Goal: Obtain resource: Download file/media

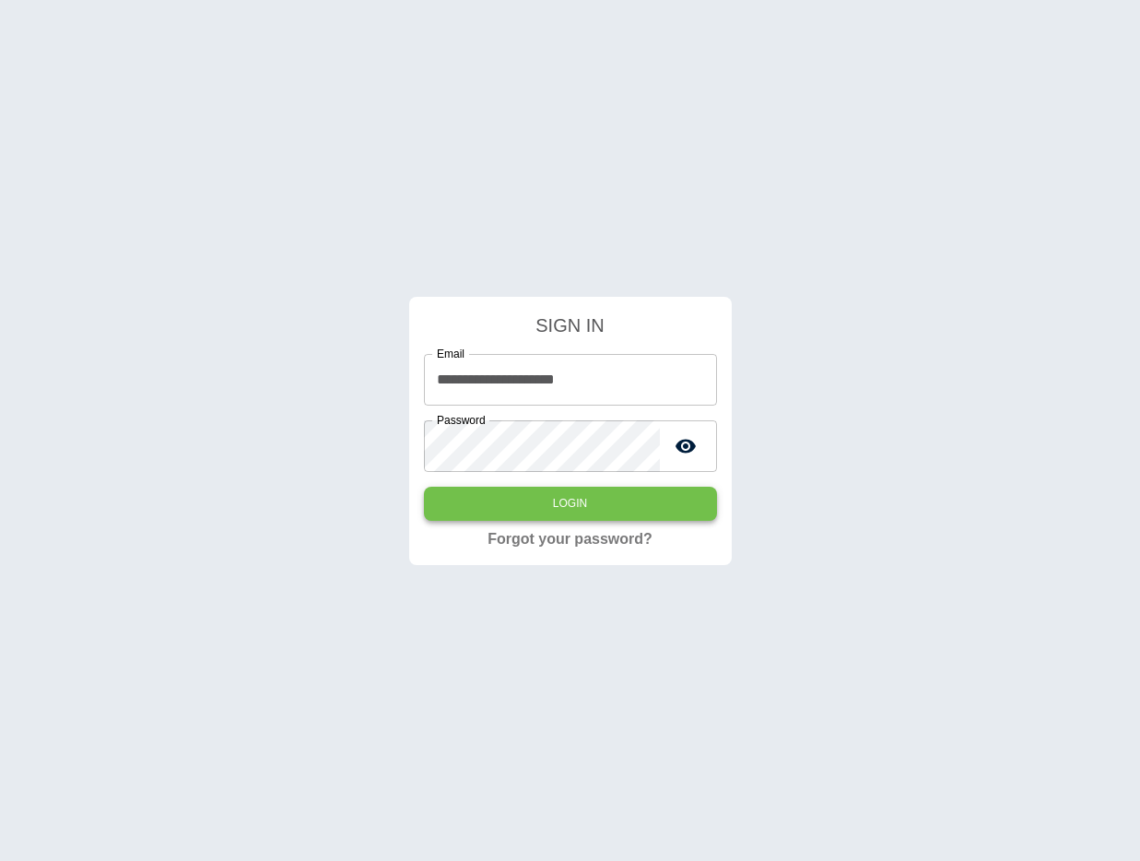
click at [594, 502] on button "Login" at bounding box center [570, 504] width 293 height 34
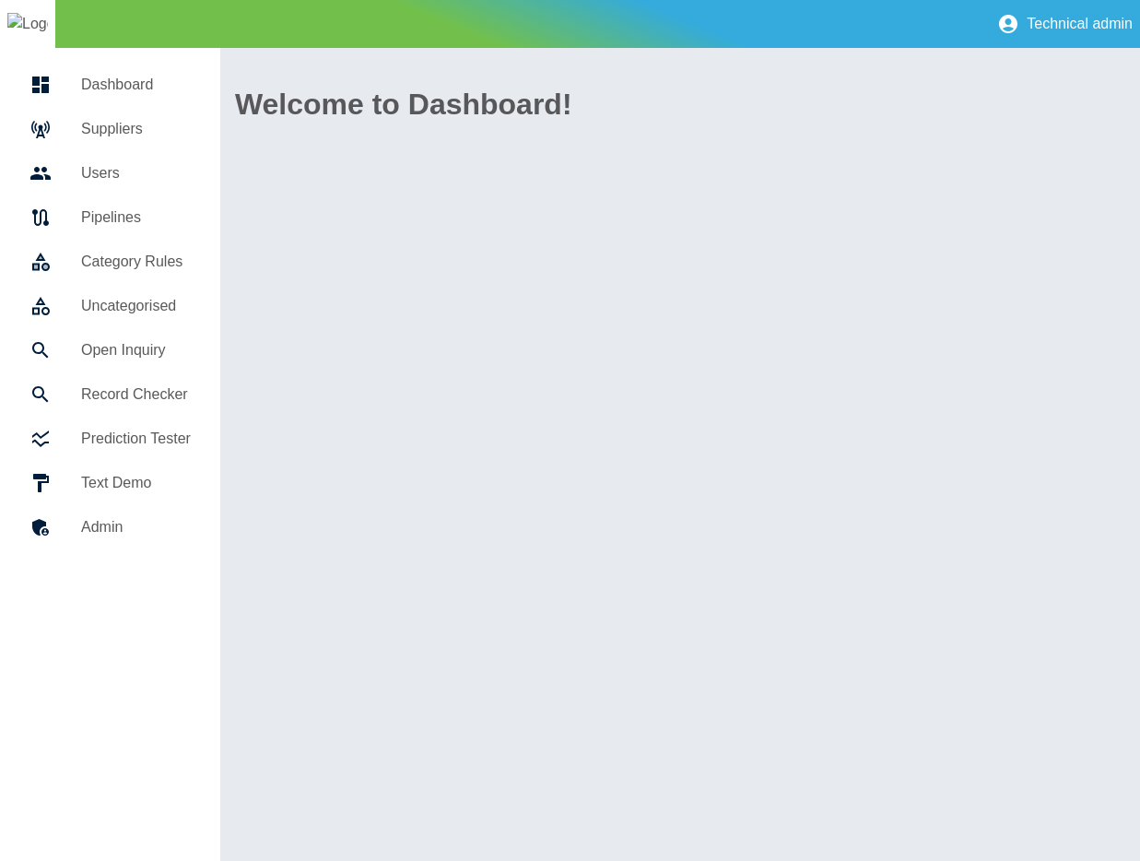
click at [123, 133] on h5 "Suppliers" at bounding box center [136, 129] width 110 height 22
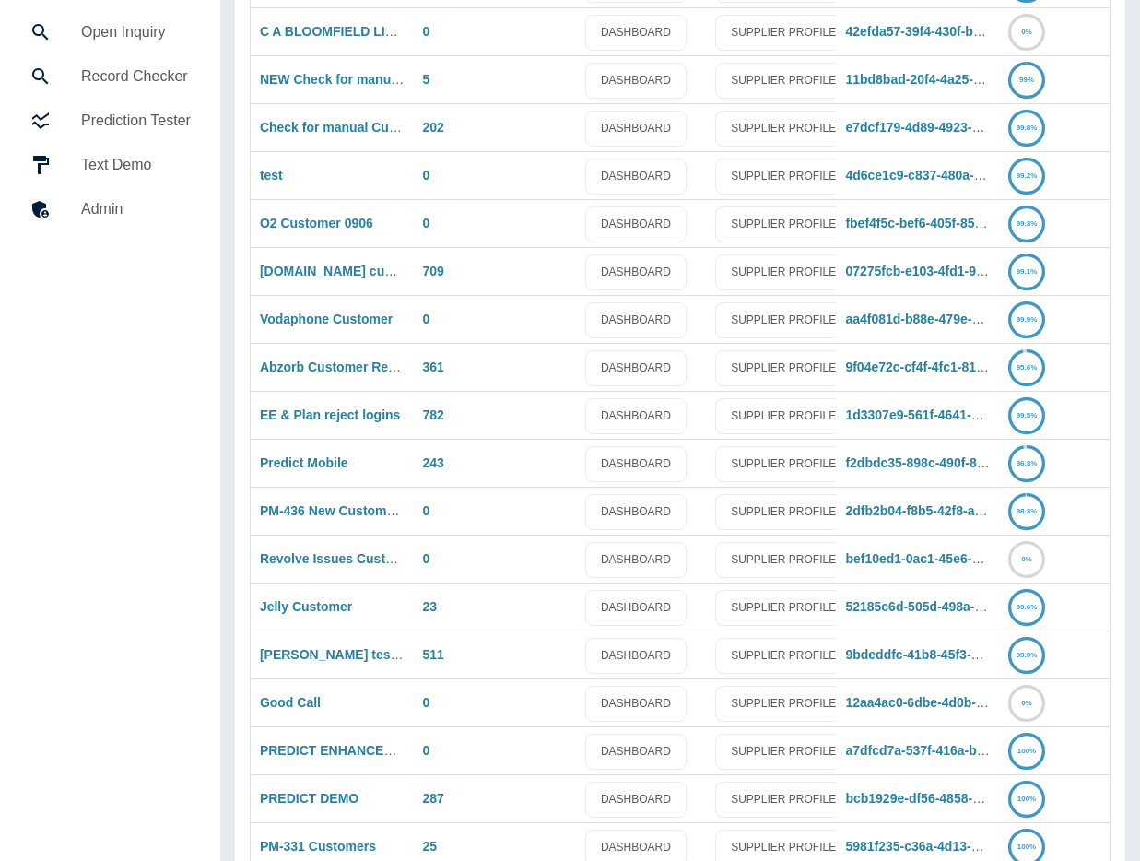
scroll to position [335, 0]
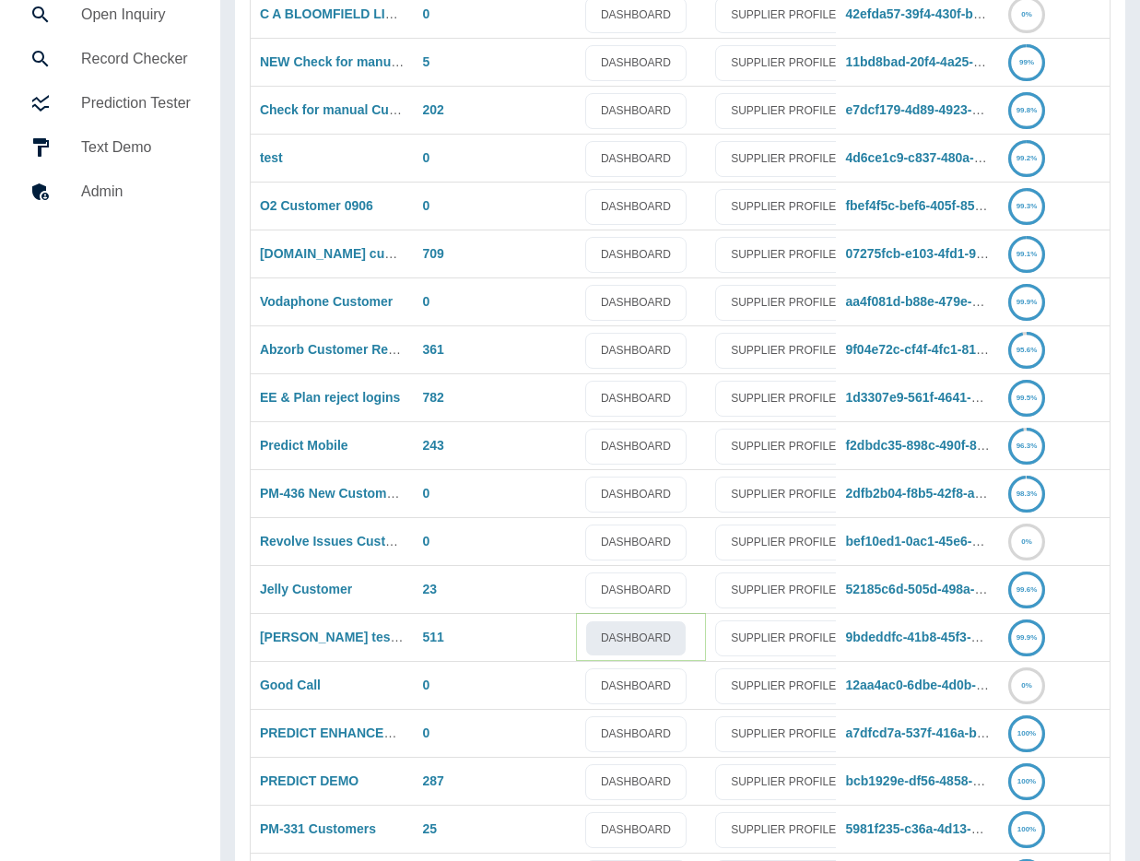
click at [630, 630] on link "DASHBOARD" at bounding box center [635, 638] width 101 height 36
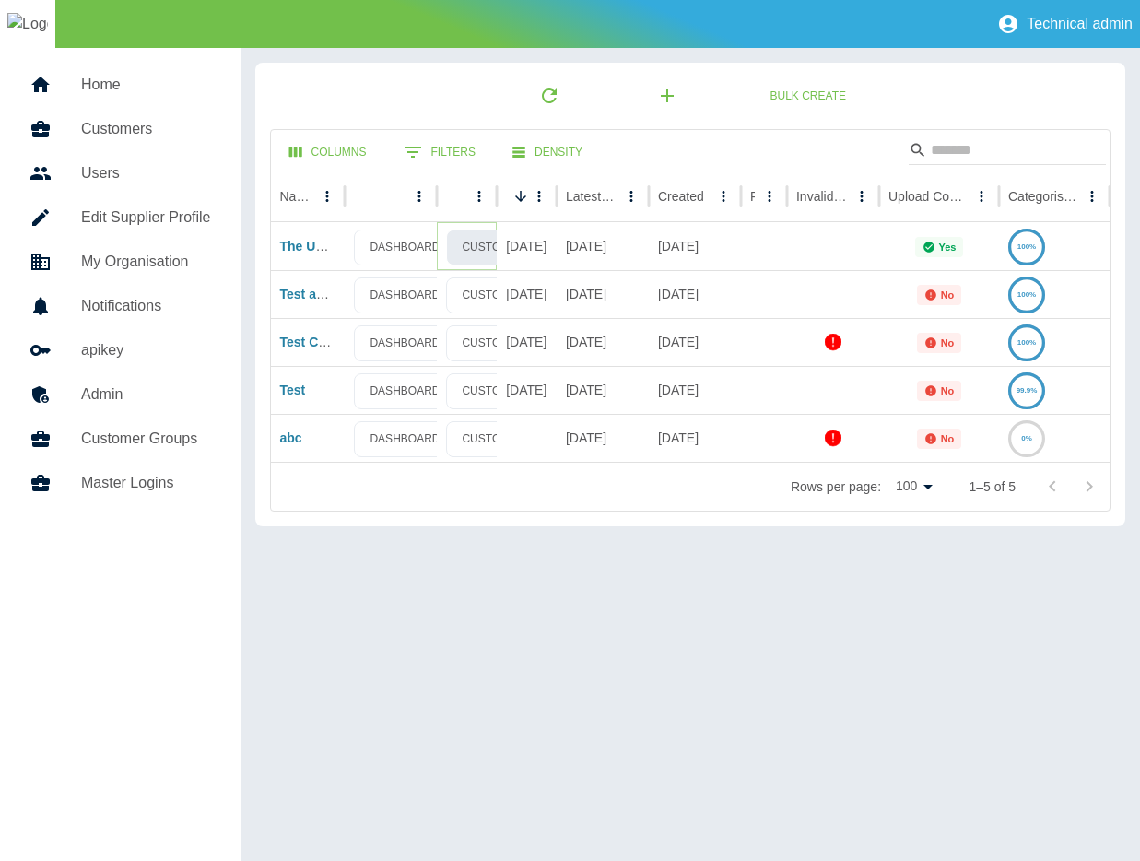
click at [476, 250] on link "CUSTOMER PROFILE" at bounding box center [518, 247] width 145 height 36
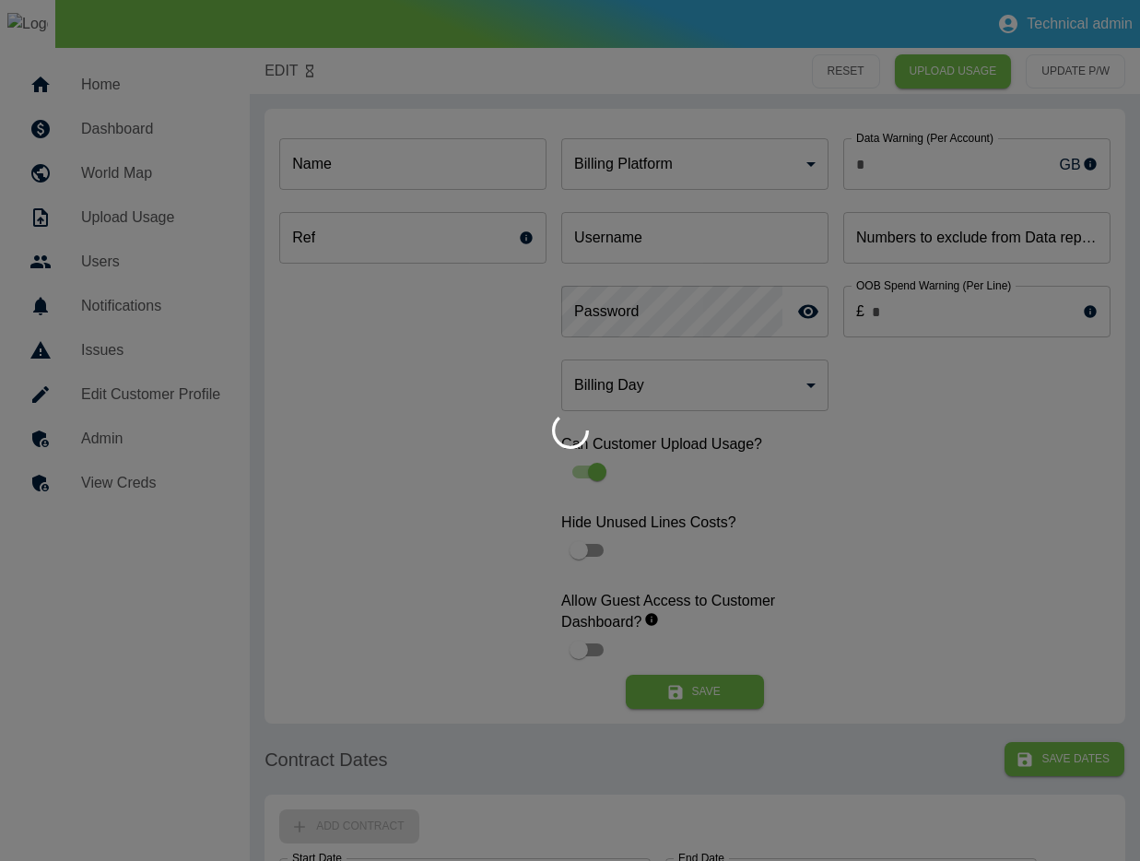
type input "**********"
click at [157, 128] on div at bounding box center [570, 430] width 1140 height 861
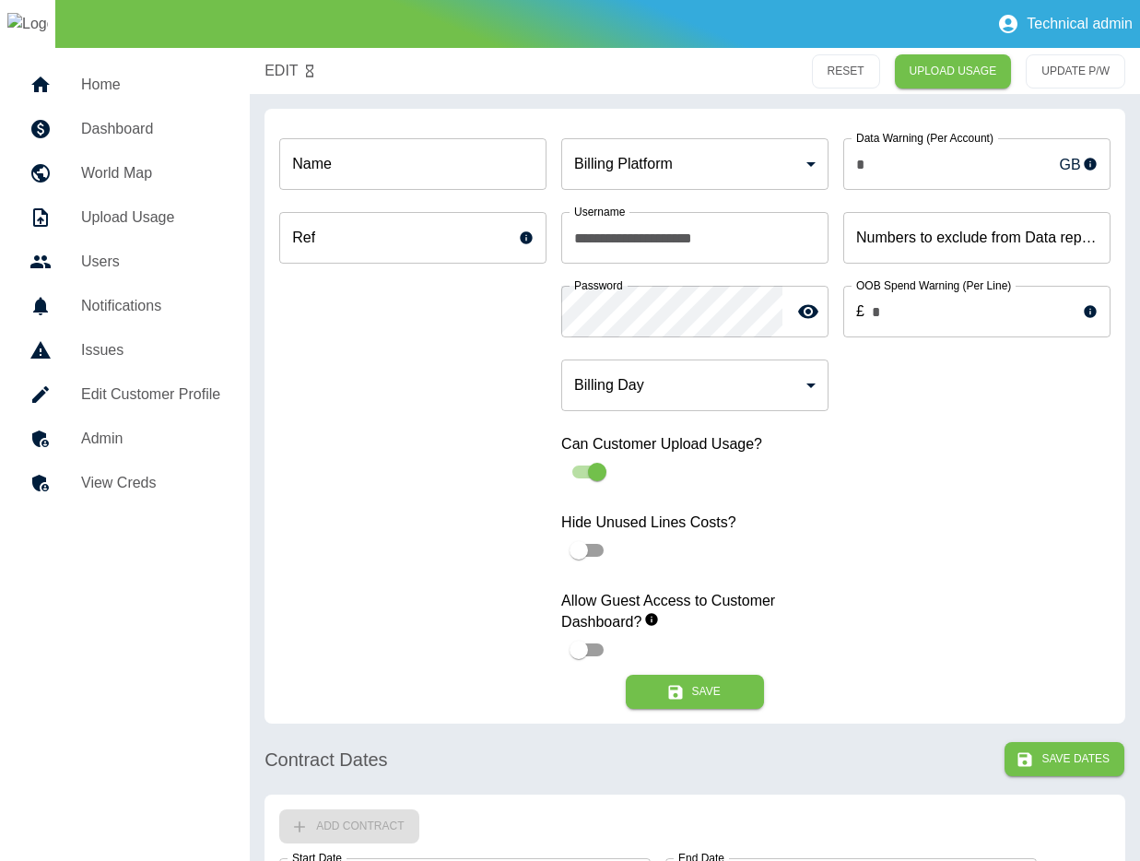
type input "***"
type input "*"
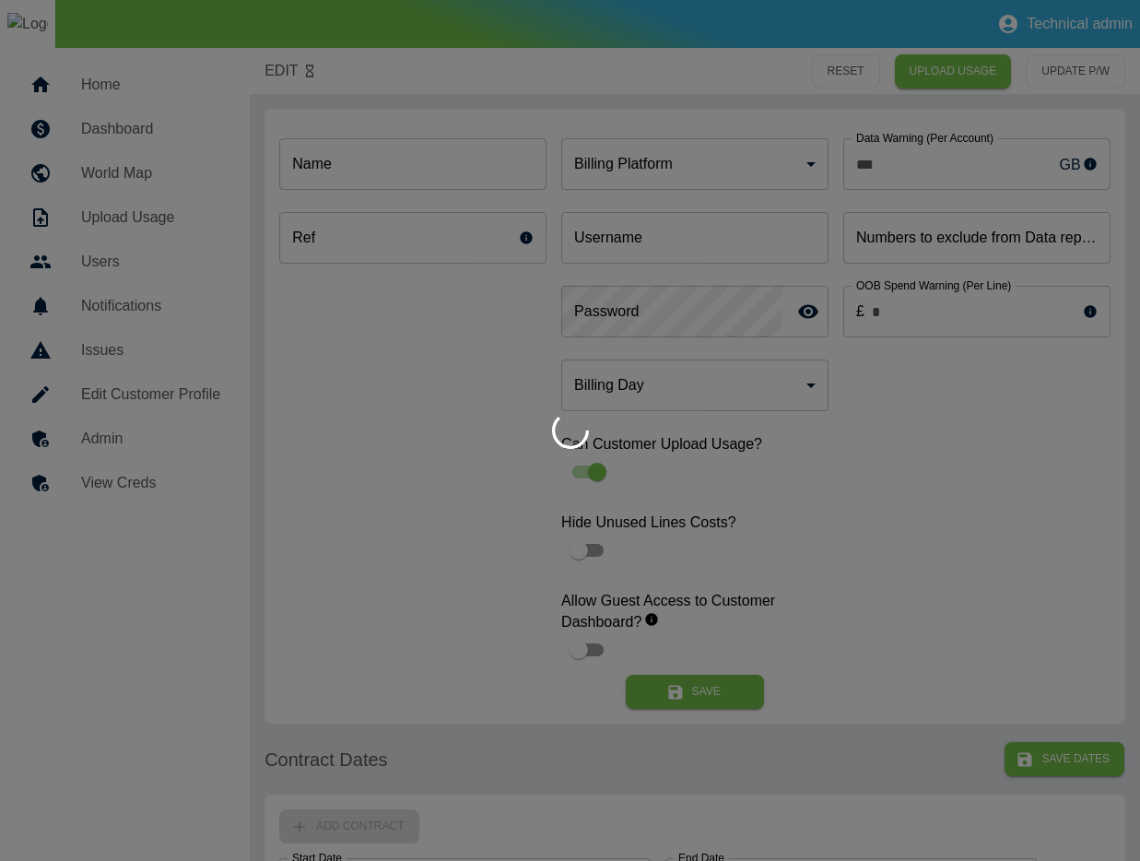
click at [123, 136] on div at bounding box center [570, 430] width 1140 height 861
type input "**********"
type input "*"
type input "*********"
type input "*"
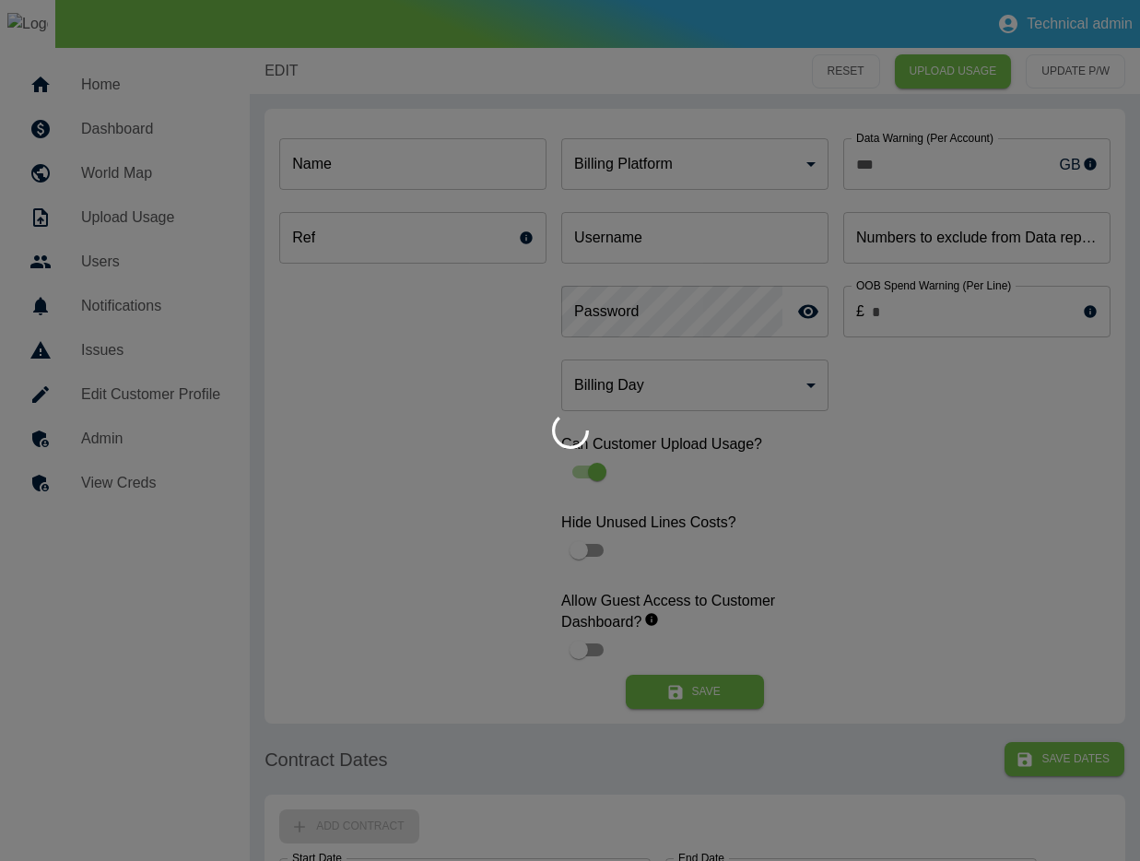
type input "***"
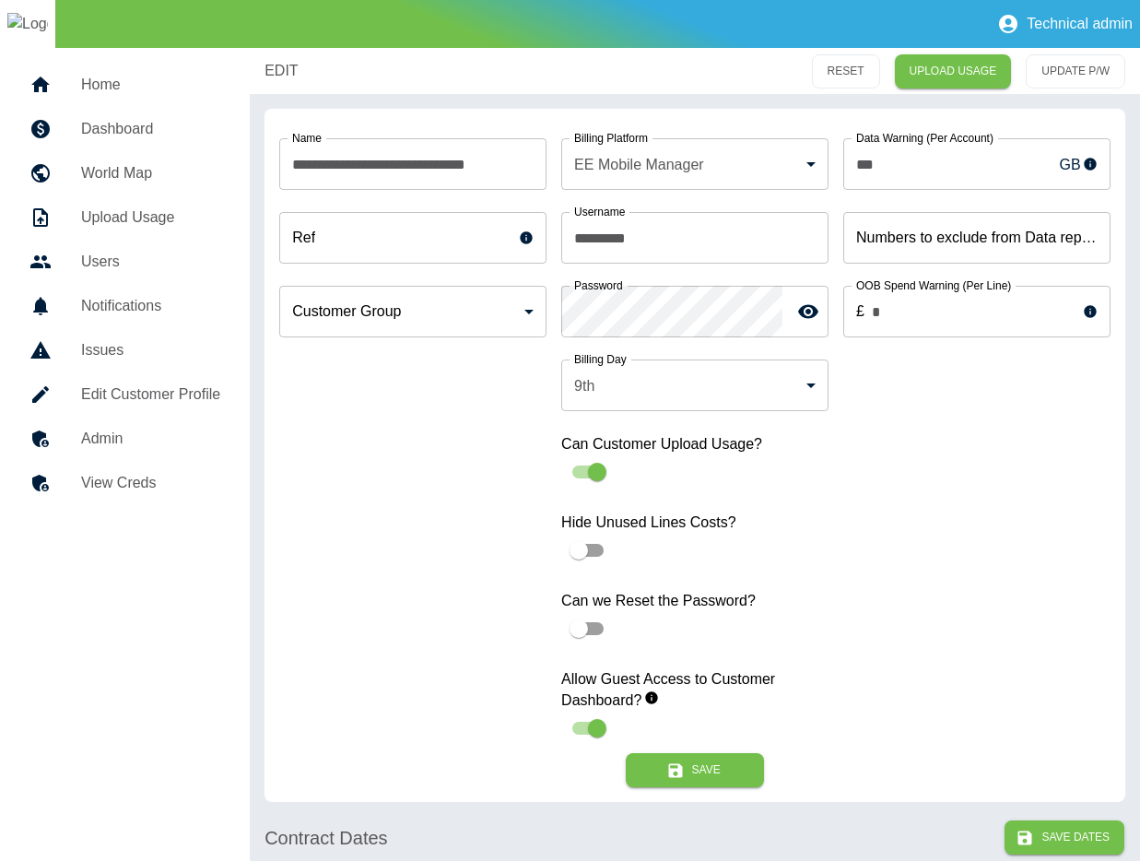
click at [123, 136] on h5 "Dashboard" at bounding box center [150, 129] width 139 height 22
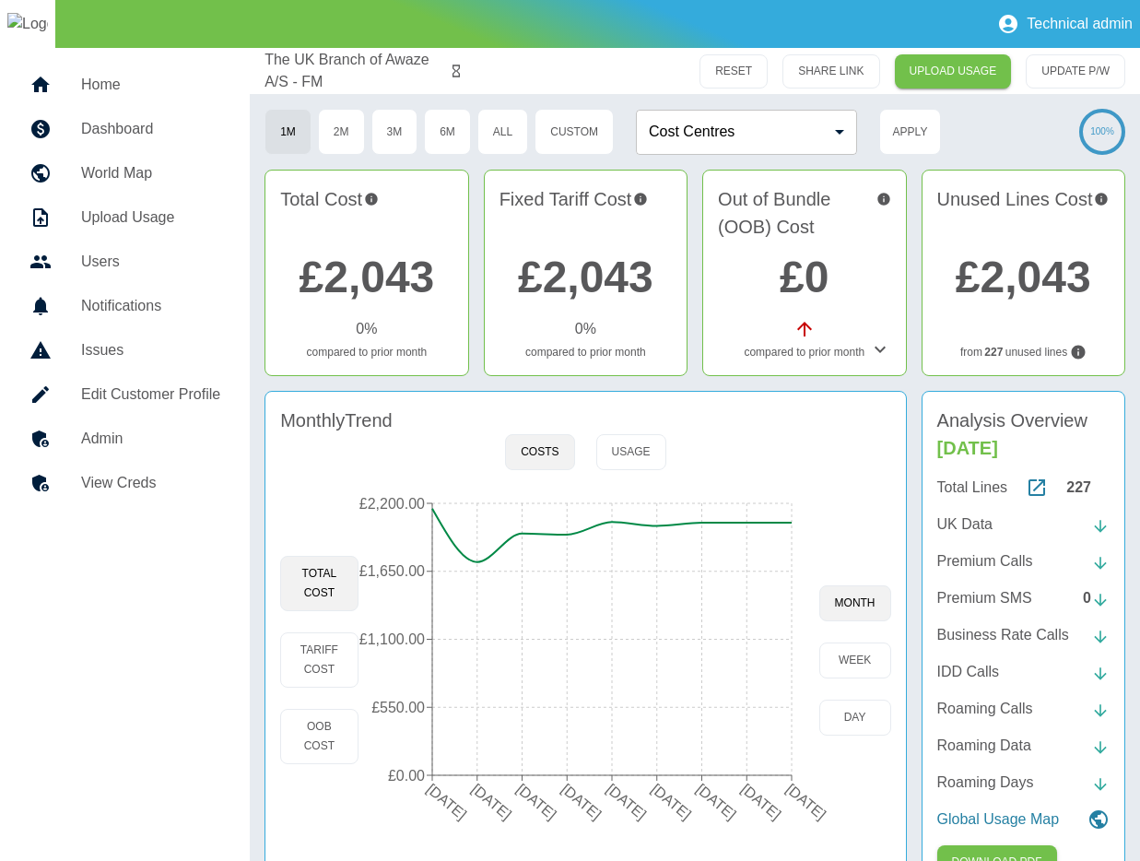
click at [996, 521] on div "UK Data" at bounding box center [1023, 524] width 172 height 22
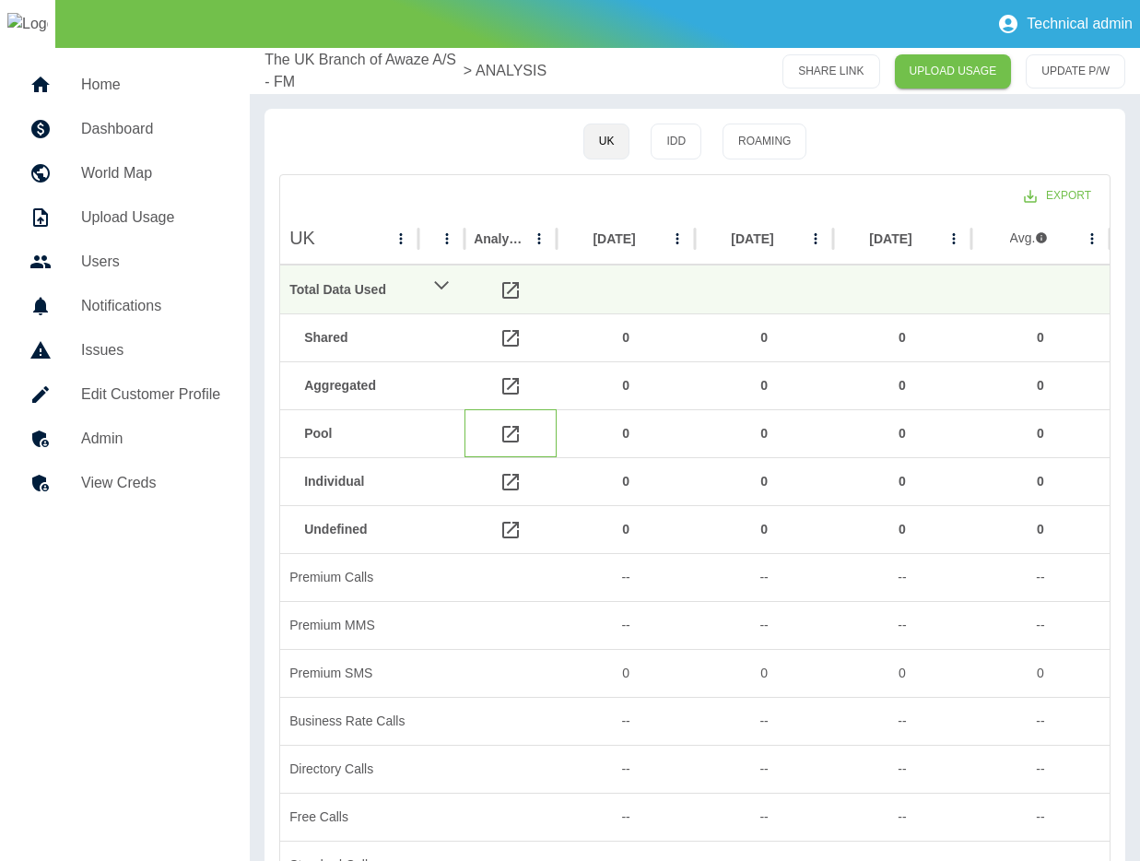
click at [510, 431] on icon at bounding box center [511, 434] width 22 height 22
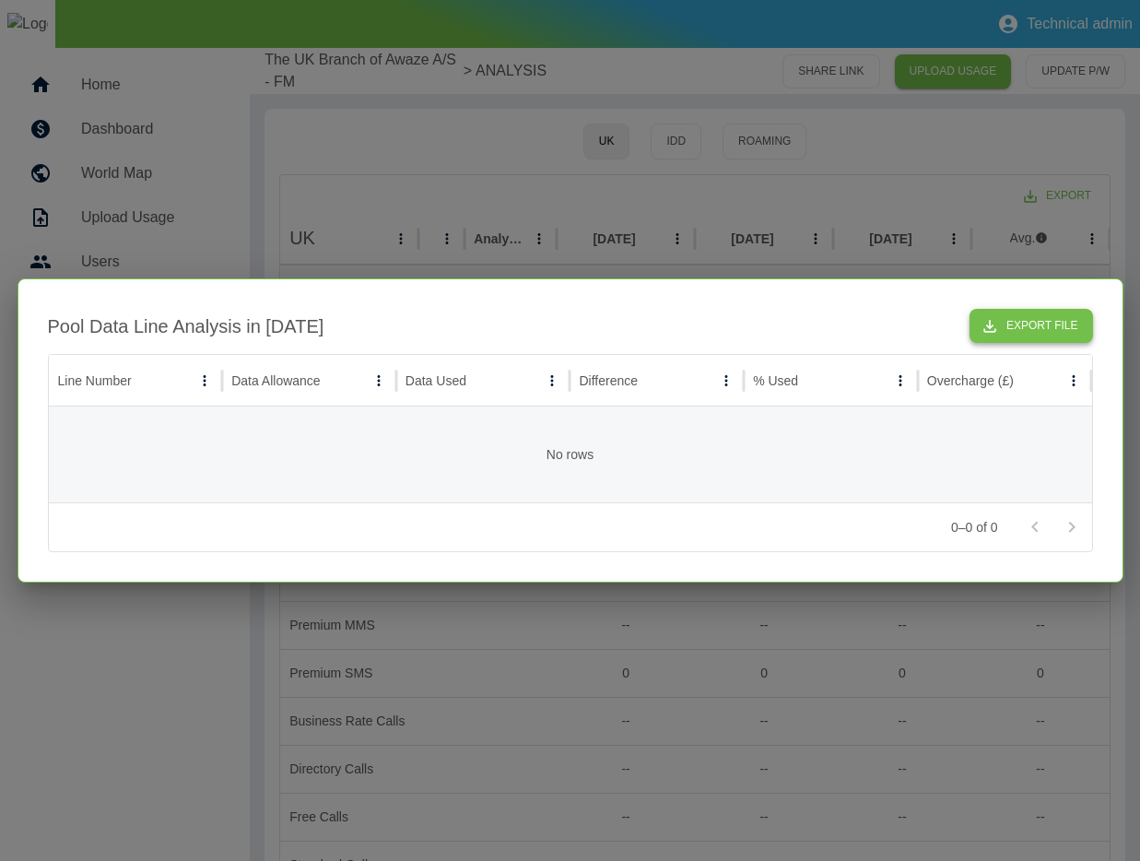
click at [1052, 327] on button "Export File" at bounding box center [1031, 326] width 123 height 34
click at [930, 258] on div at bounding box center [570, 430] width 1140 height 861
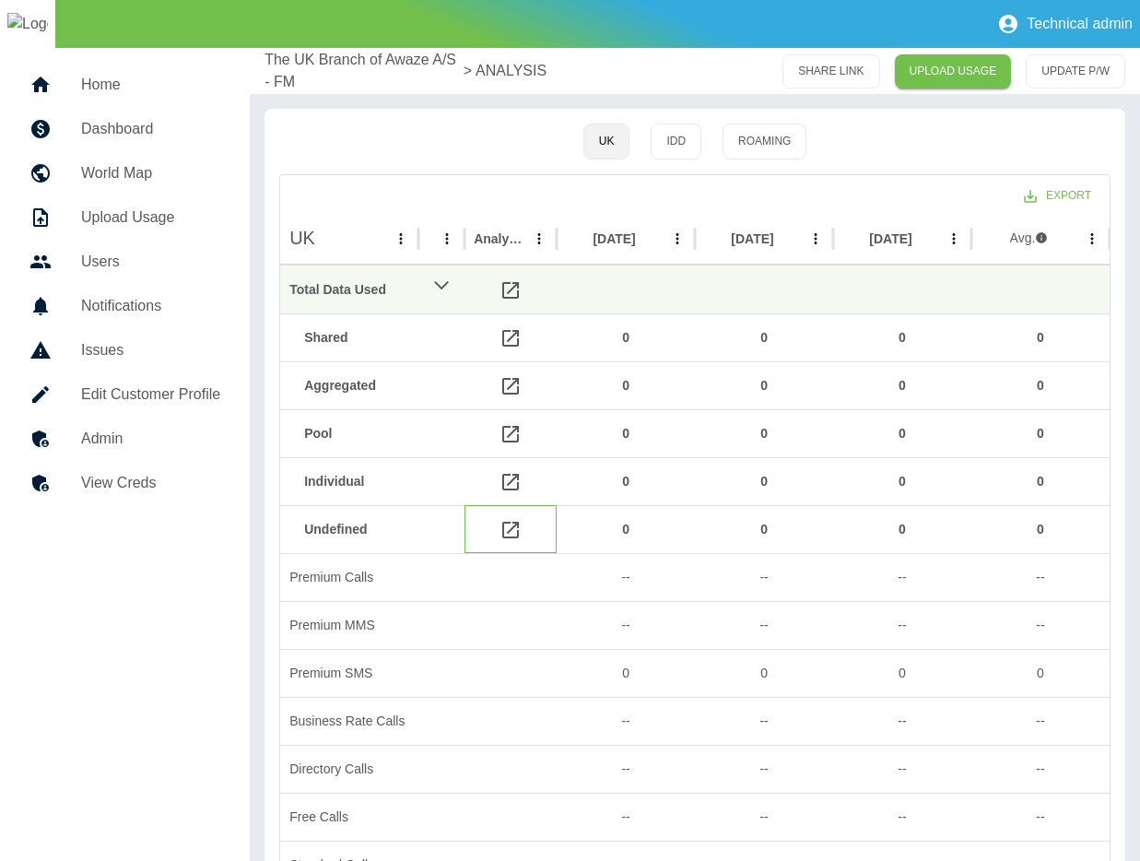
click at [508, 530] on icon at bounding box center [511, 530] width 22 height 22
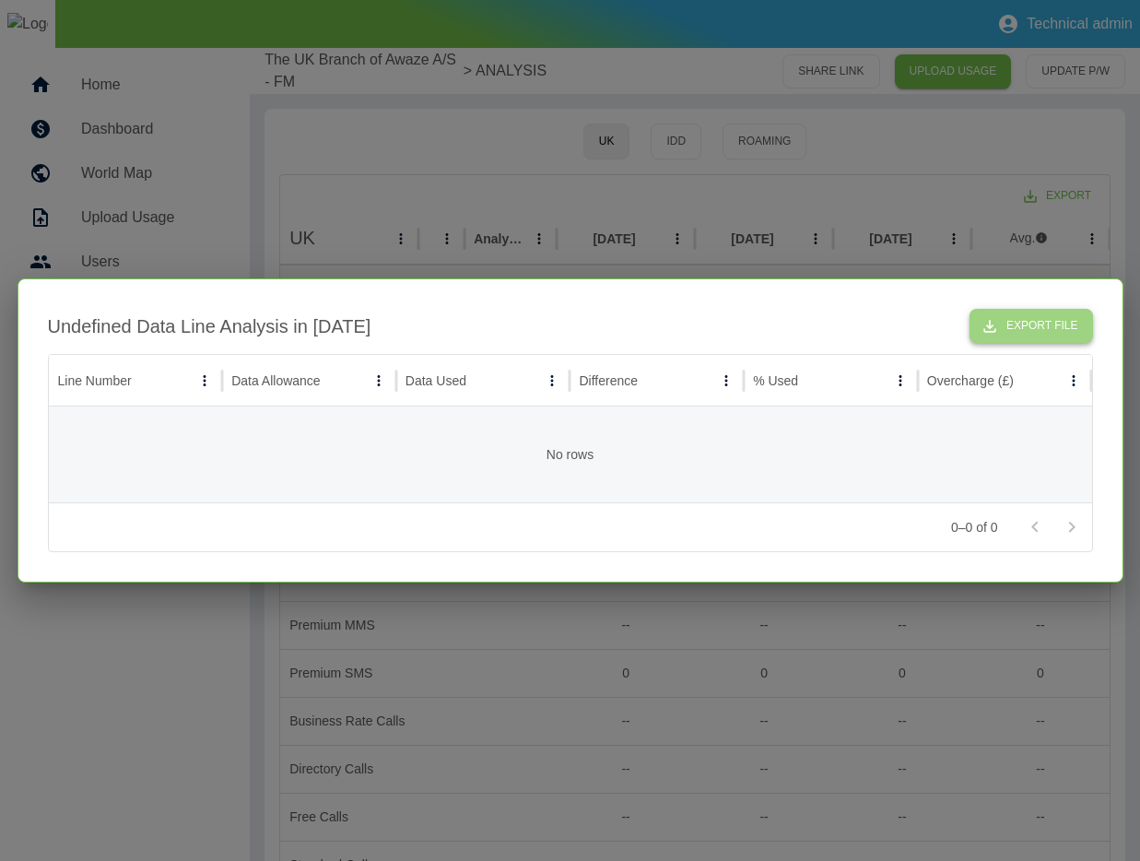
click at [987, 332] on icon "button" at bounding box center [990, 326] width 18 height 18
click at [743, 217] on div at bounding box center [570, 430] width 1140 height 861
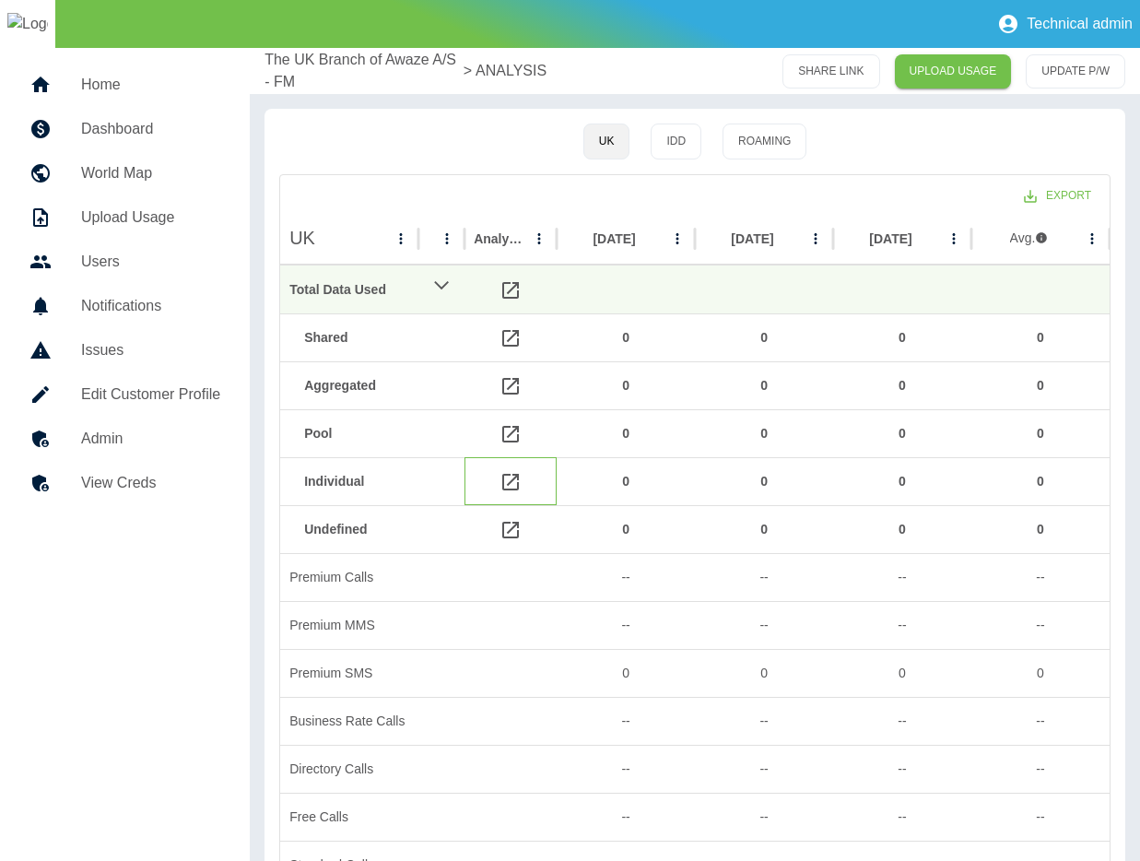
click at [511, 482] on icon at bounding box center [510, 482] width 17 height 17
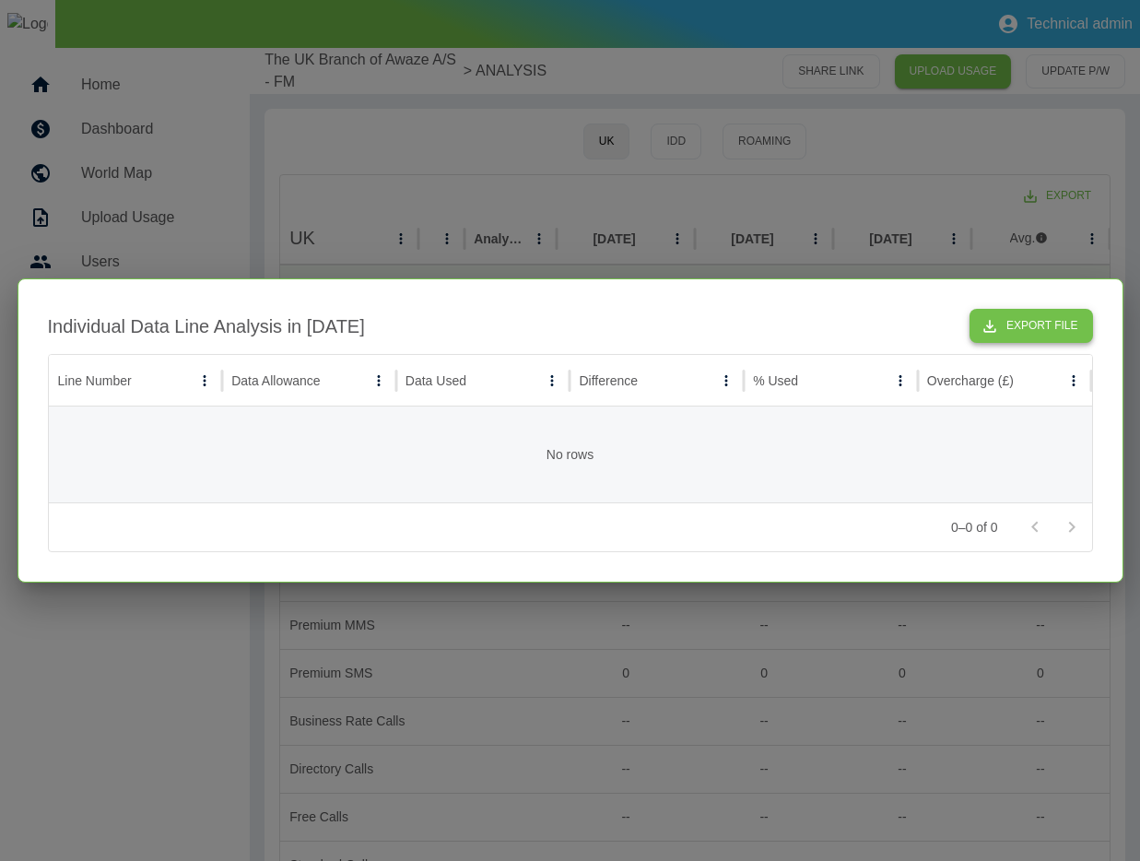
click at [1025, 330] on button "Export File" at bounding box center [1031, 326] width 123 height 34
click at [770, 182] on div at bounding box center [570, 430] width 1140 height 861
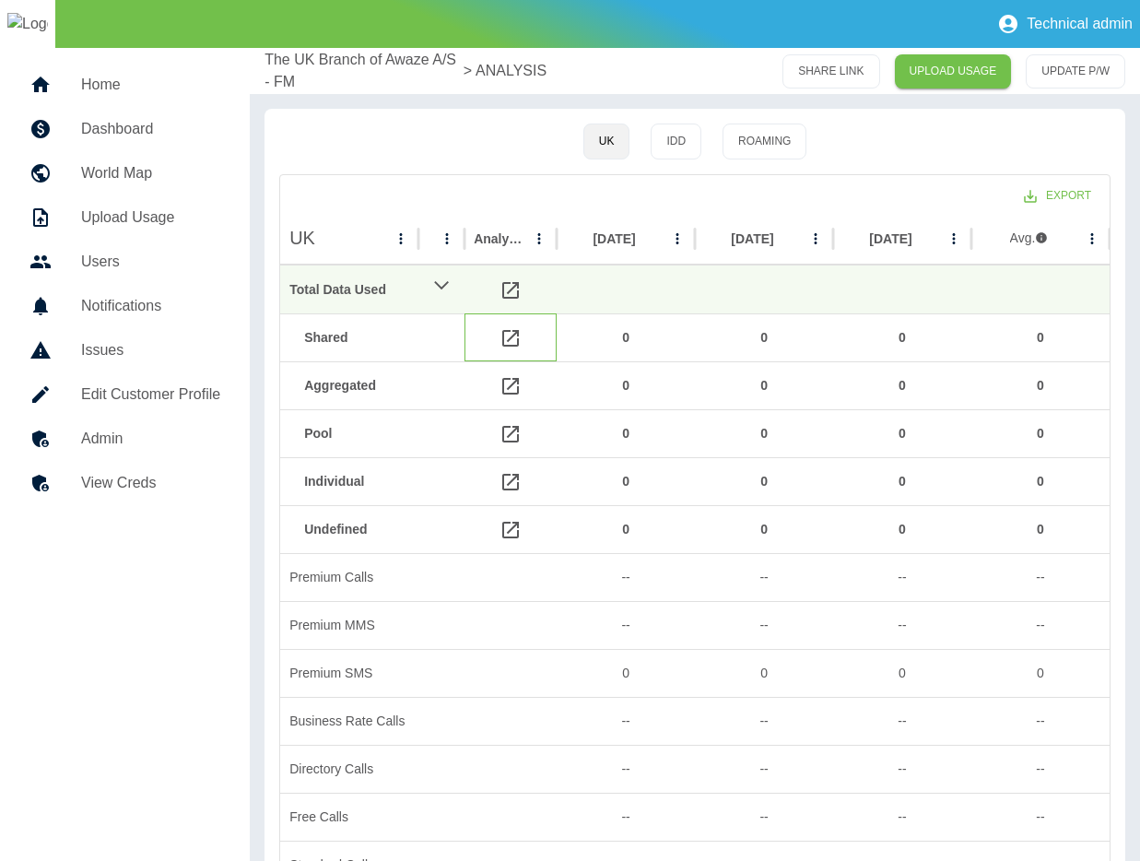
click at [502, 320] on div at bounding box center [510, 337] width 92 height 48
click at [508, 336] on icon at bounding box center [511, 338] width 22 height 22
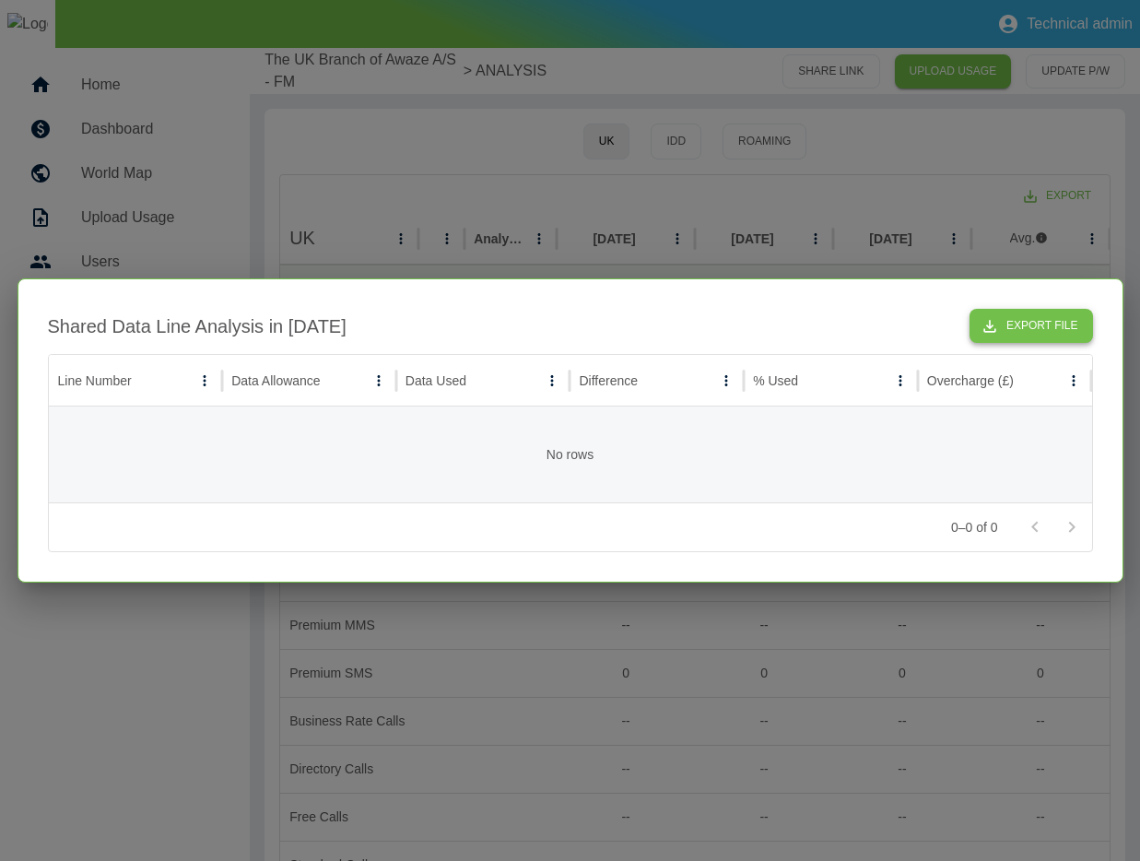
click at [1028, 317] on button "Export File" at bounding box center [1031, 326] width 123 height 34
click at [909, 617] on div at bounding box center [570, 430] width 1140 height 861
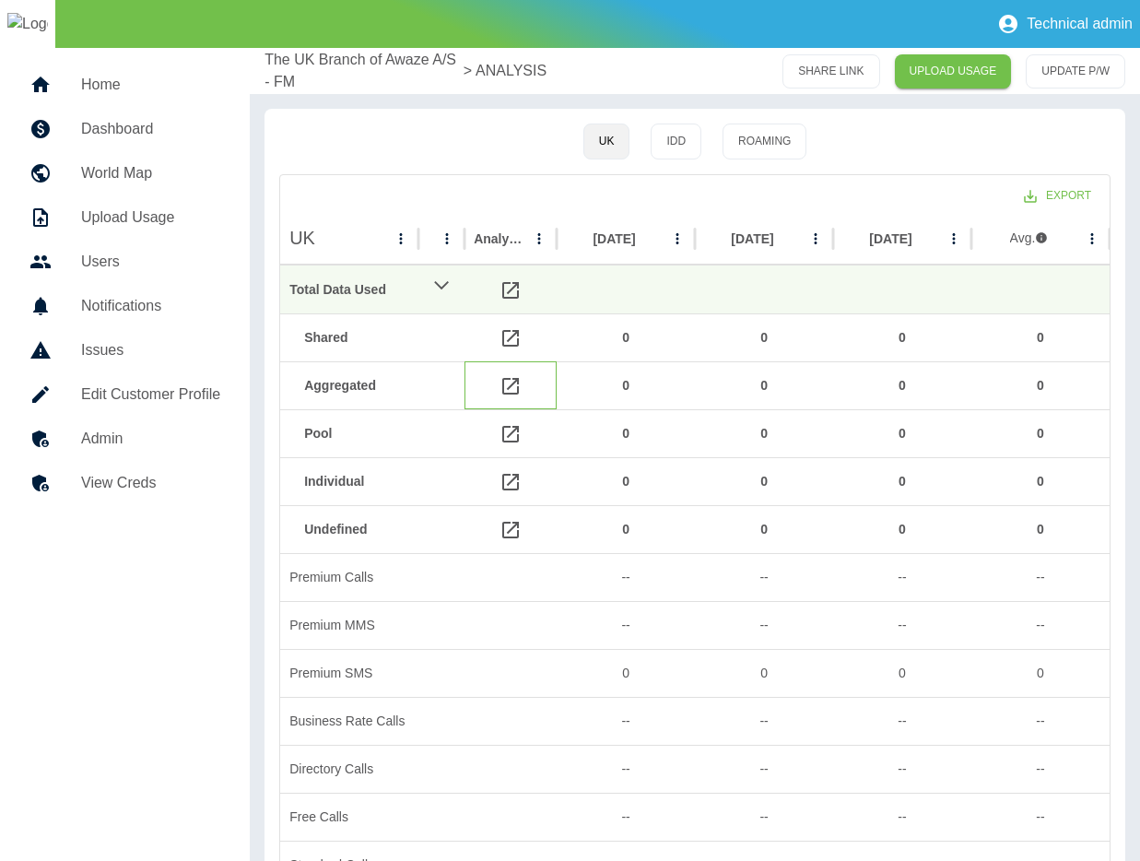
click at [514, 385] on icon at bounding box center [511, 386] width 22 height 22
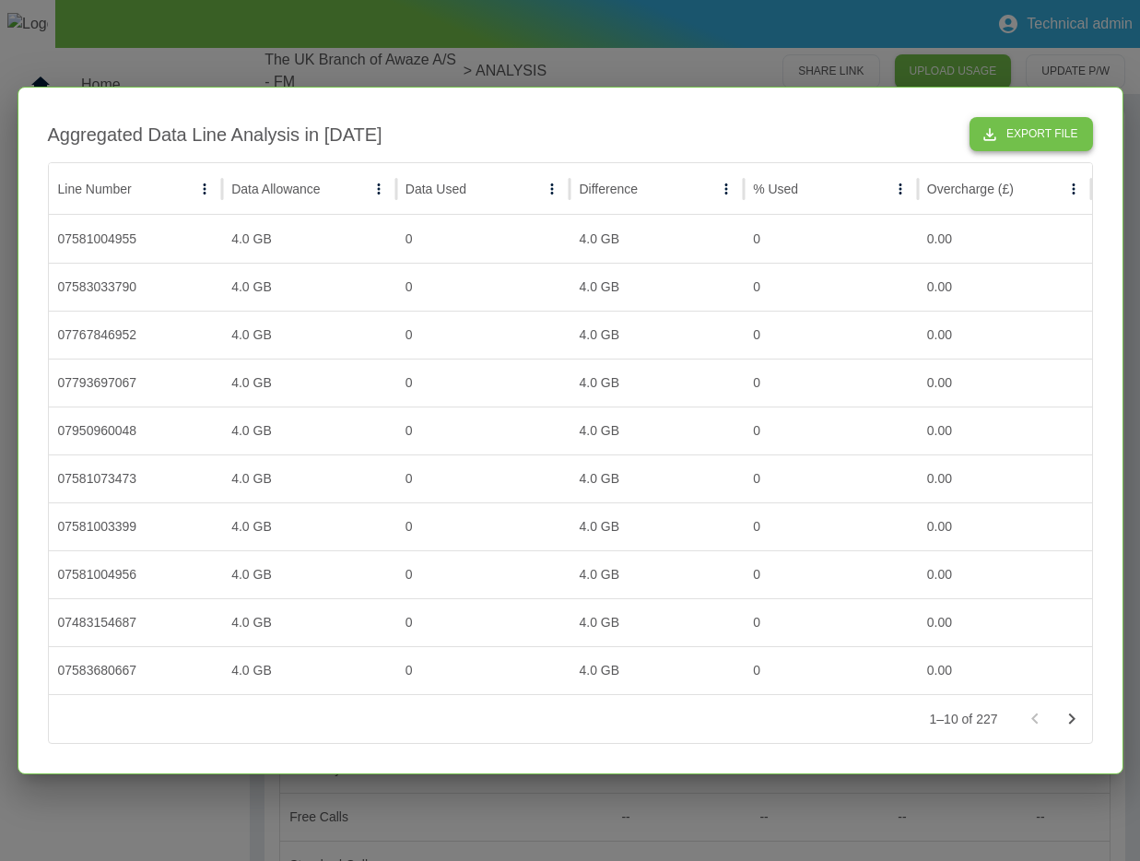
click at [1028, 126] on button "Export File" at bounding box center [1031, 134] width 123 height 34
click at [900, 52] on div at bounding box center [570, 430] width 1140 height 861
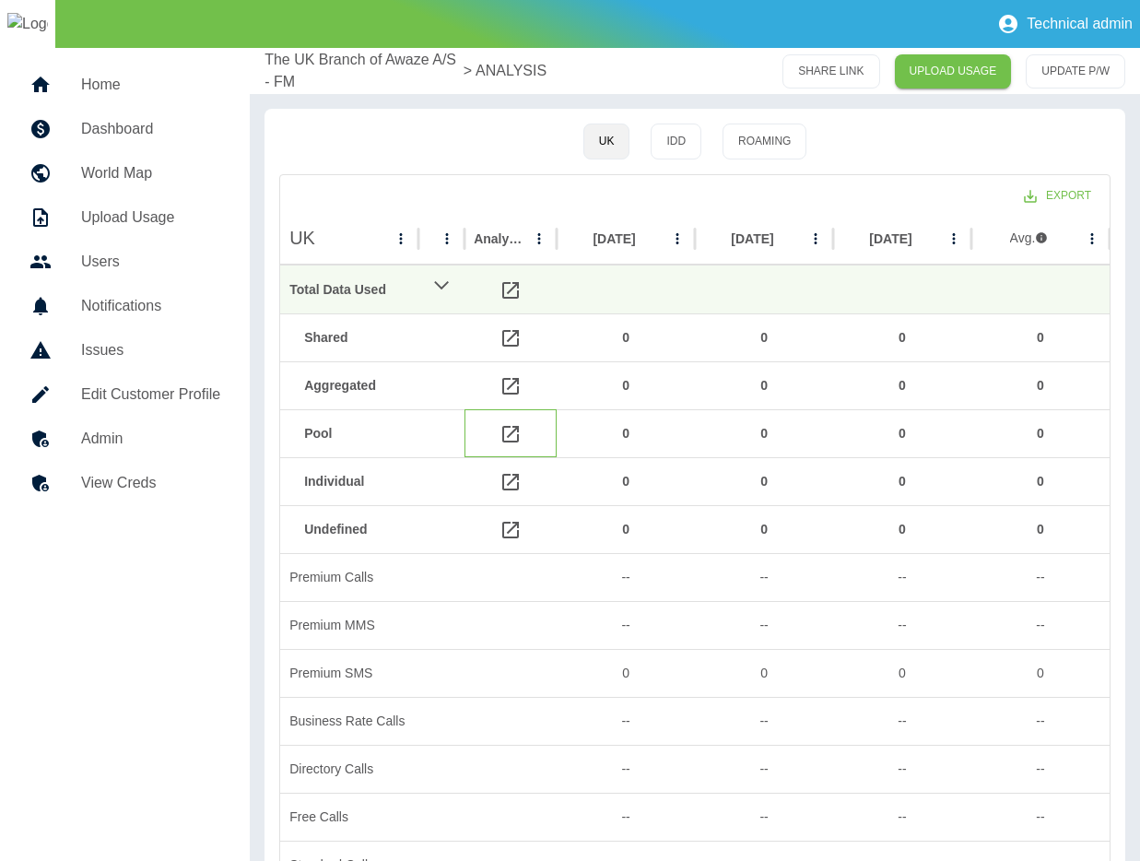
click at [514, 435] on icon at bounding box center [511, 434] width 22 height 22
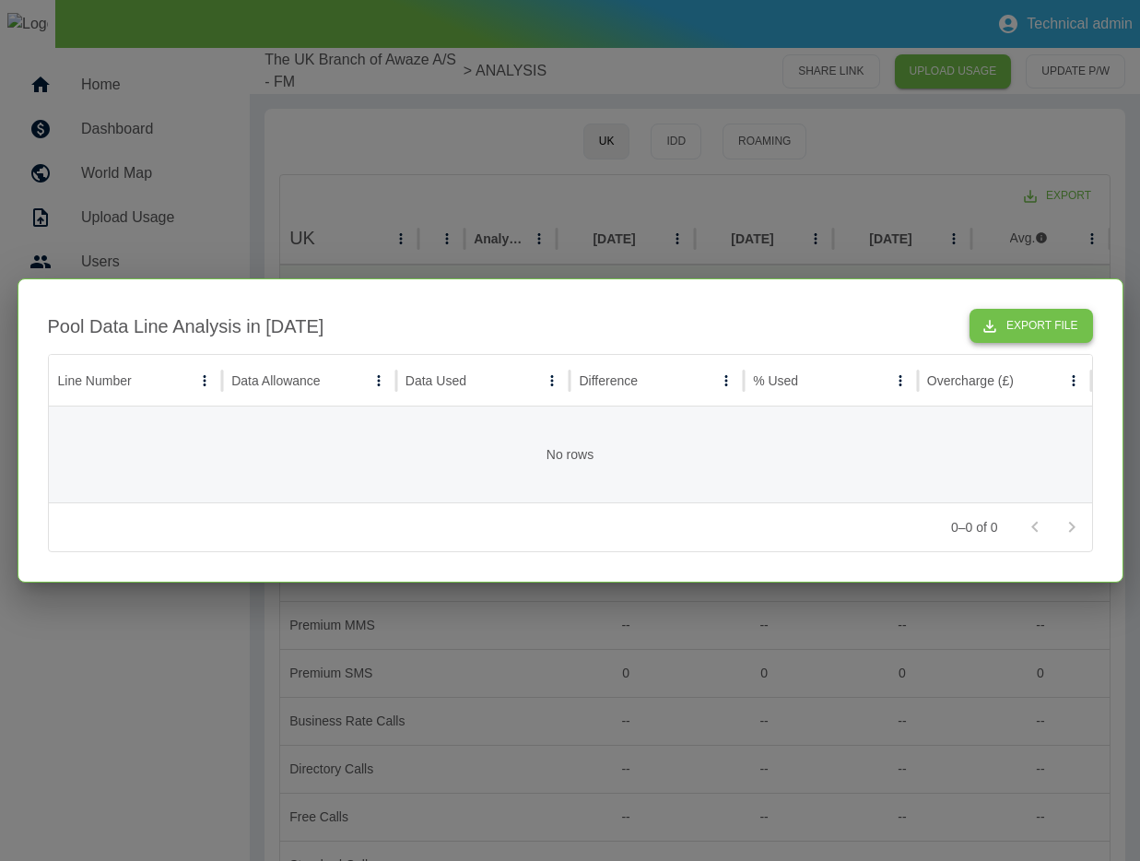
click at [1005, 321] on button "Export File" at bounding box center [1031, 326] width 123 height 34
click at [1017, 325] on button "Export File" at bounding box center [1031, 326] width 123 height 34
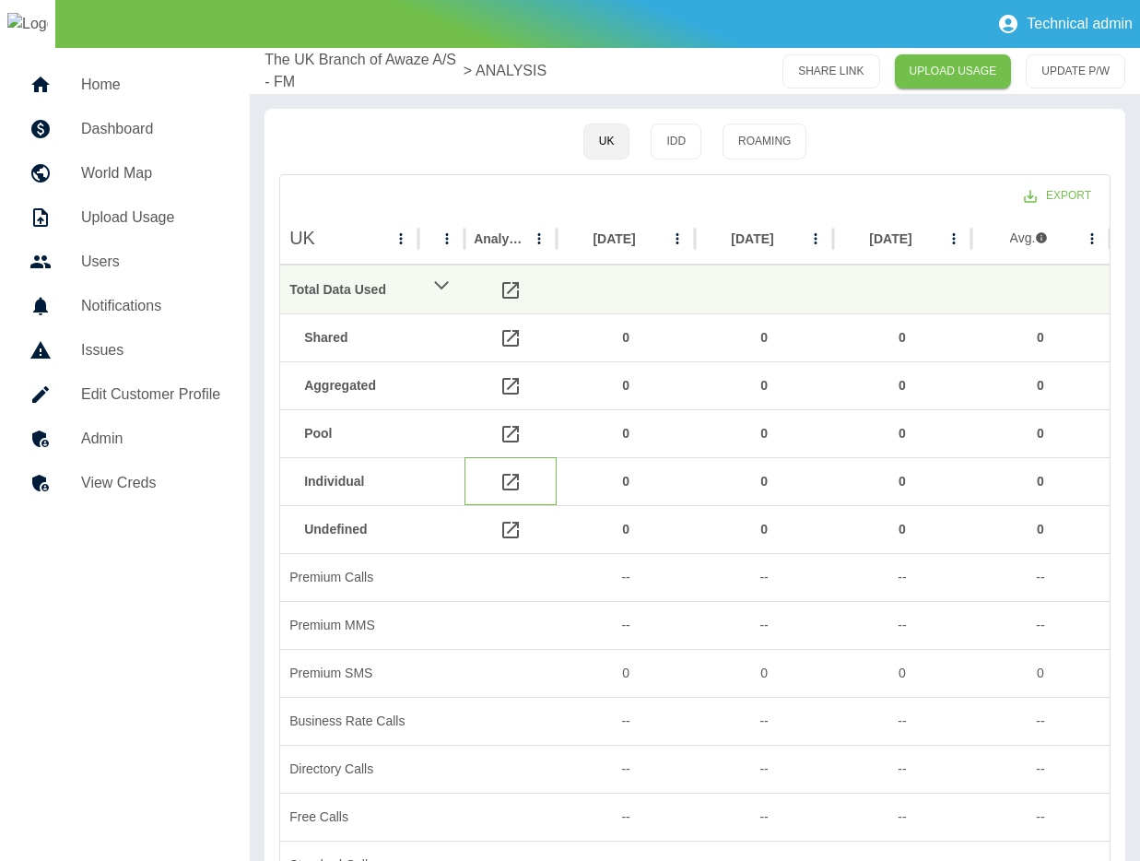
click at [514, 479] on icon at bounding box center [511, 482] width 22 height 22
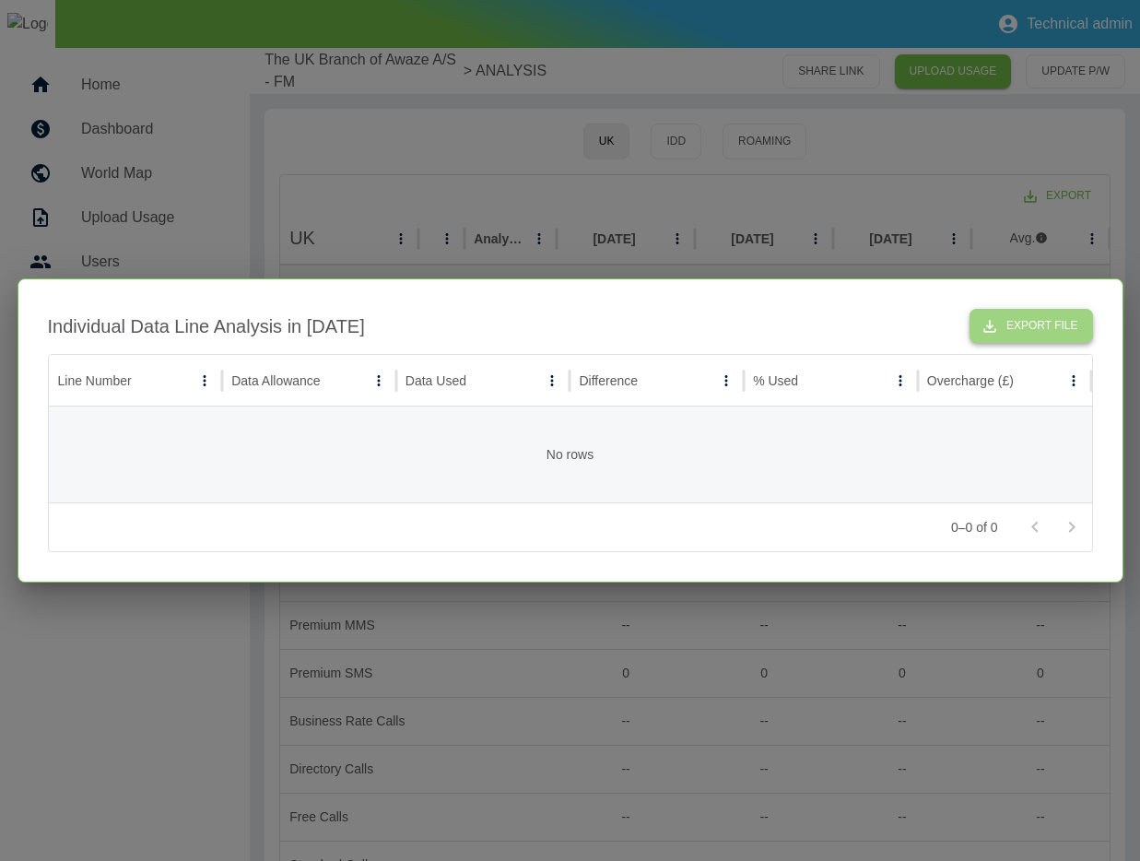
click at [1028, 338] on button "Export File" at bounding box center [1031, 326] width 123 height 34
click at [661, 217] on div at bounding box center [570, 430] width 1140 height 861
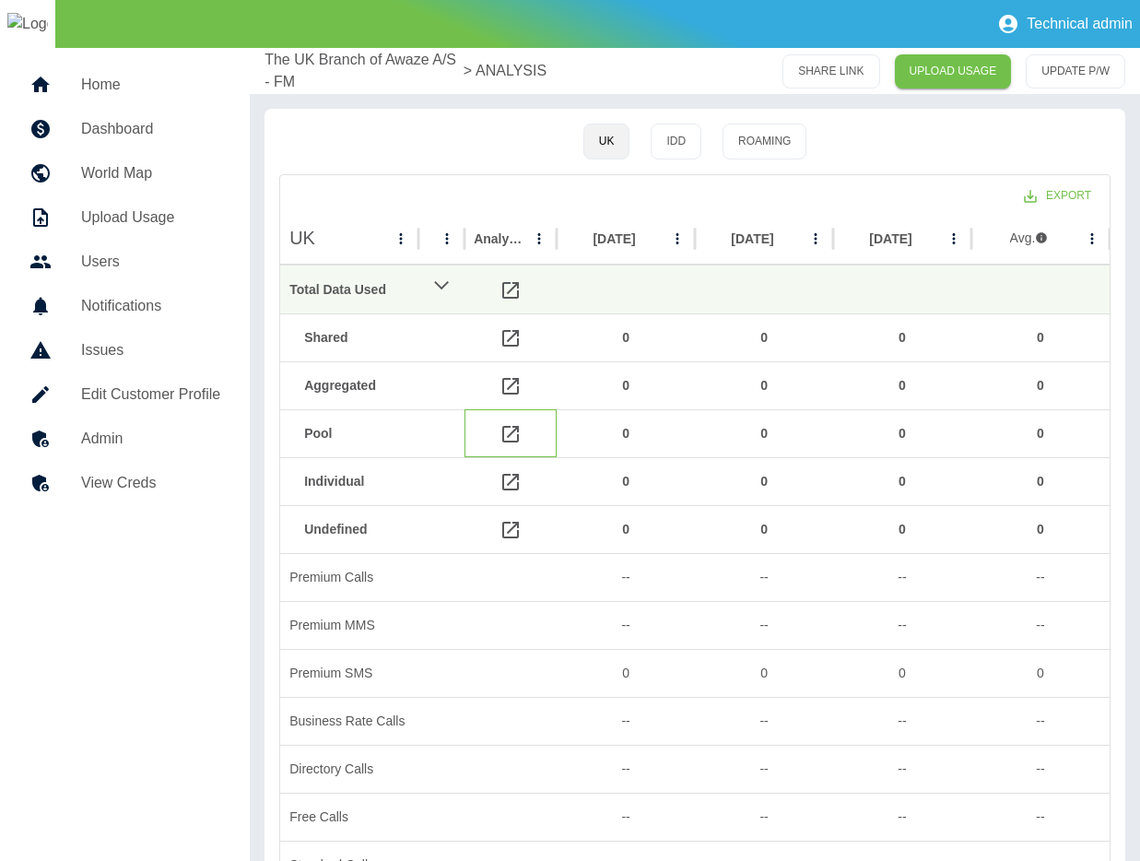
click at [511, 437] on icon at bounding box center [511, 434] width 22 height 22
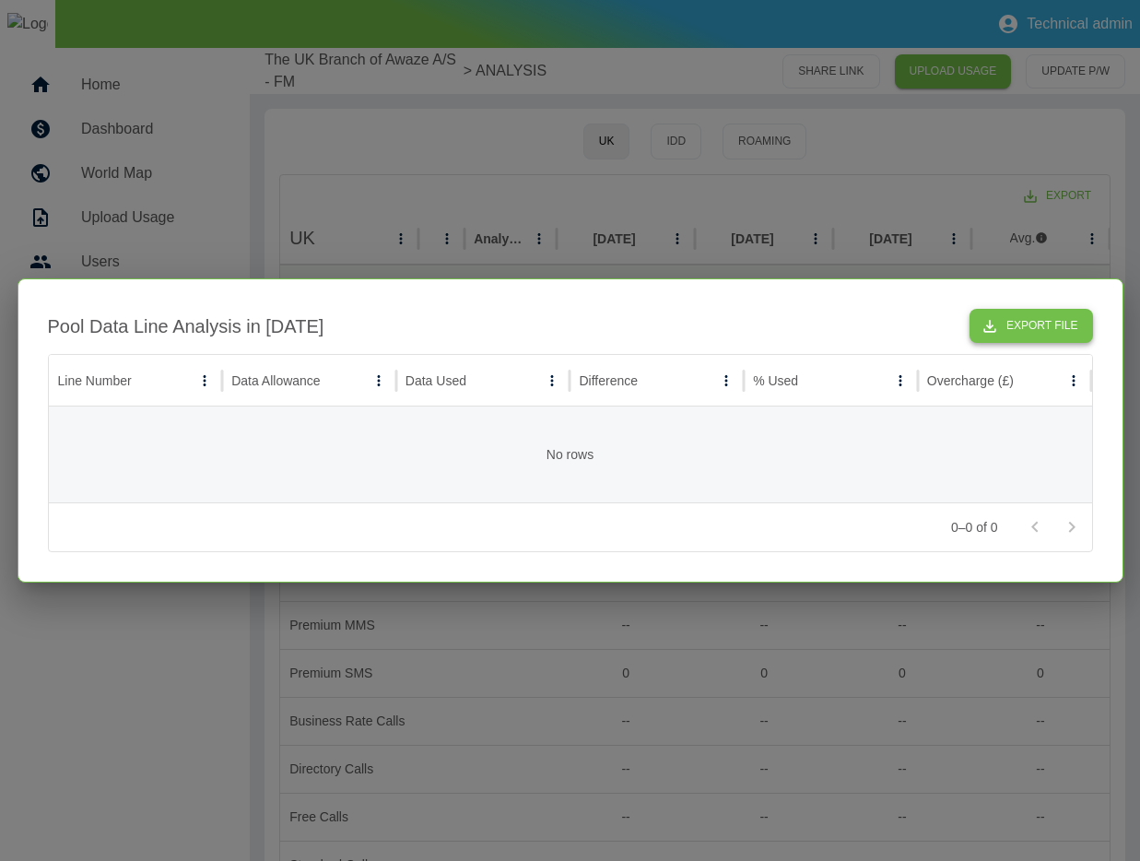
click at [1022, 336] on button "Export File" at bounding box center [1031, 326] width 123 height 34
click at [611, 206] on div at bounding box center [570, 430] width 1140 height 861
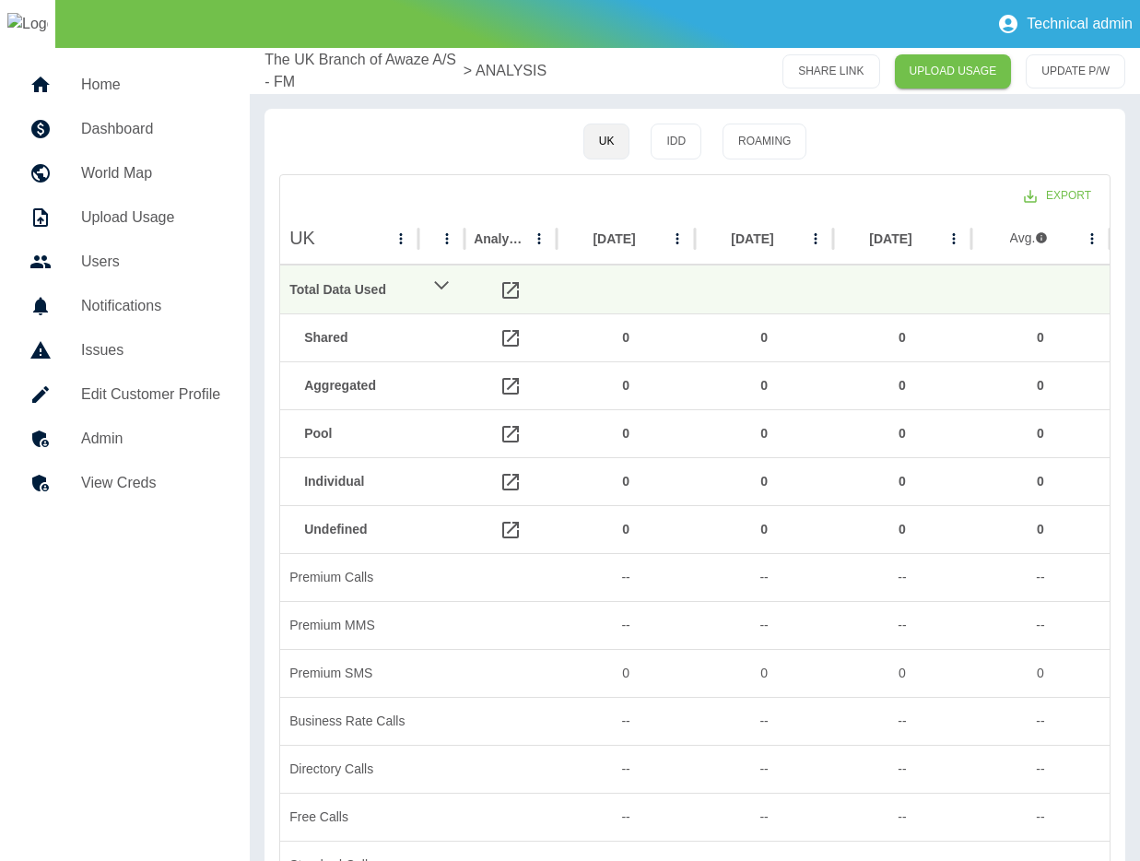
click at [599, 177] on div "Export" at bounding box center [694, 194] width 829 height 38
click at [511, 342] on icon at bounding box center [511, 338] width 22 height 22
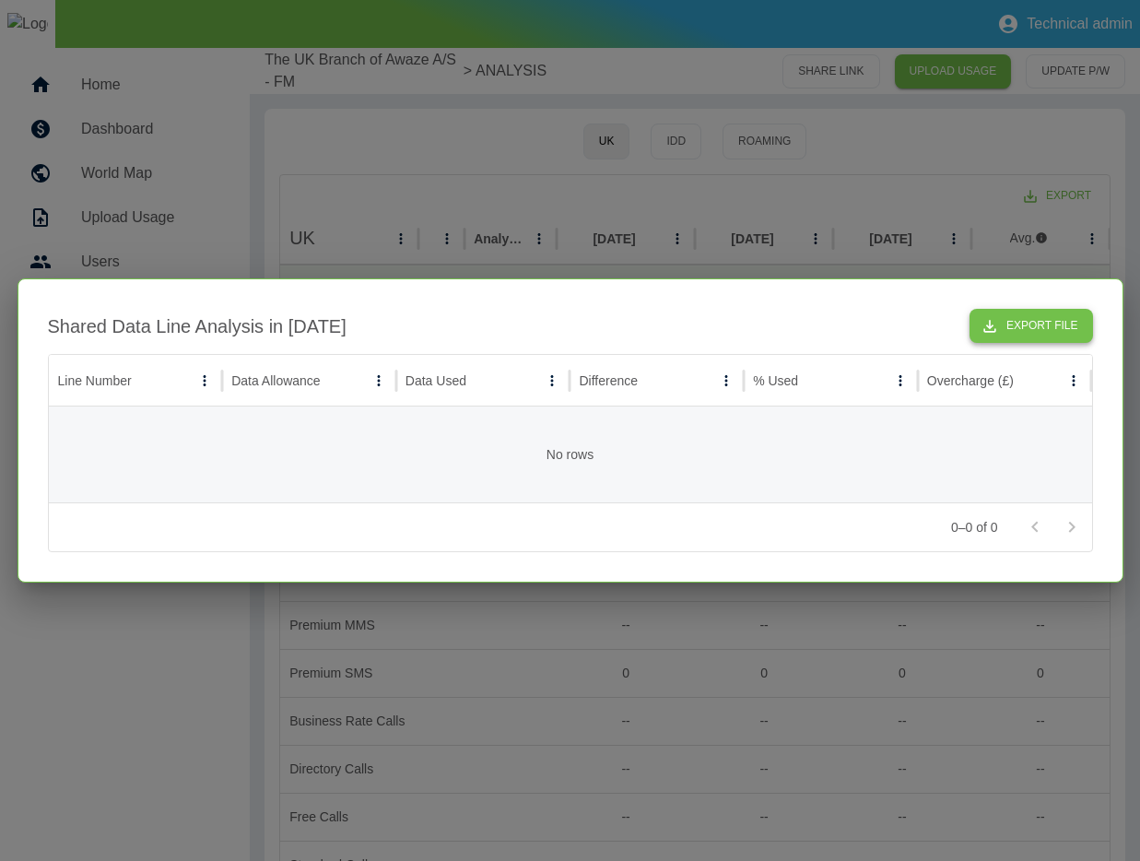
click at [1003, 326] on button "Export File" at bounding box center [1031, 326] width 123 height 34
click at [858, 134] on div at bounding box center [570, 430] width 1140 height 861
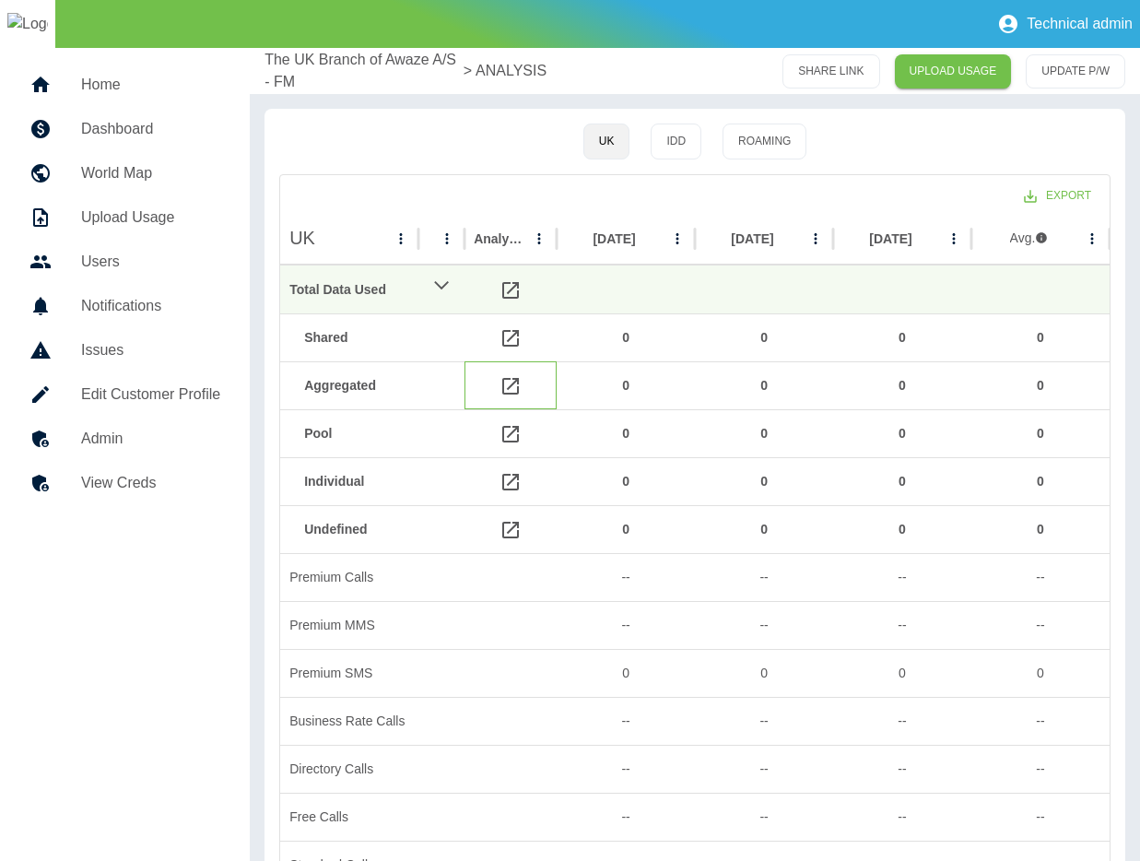
click at [512, 394] on icon at bounding box center [511, 386] width 22 height 22
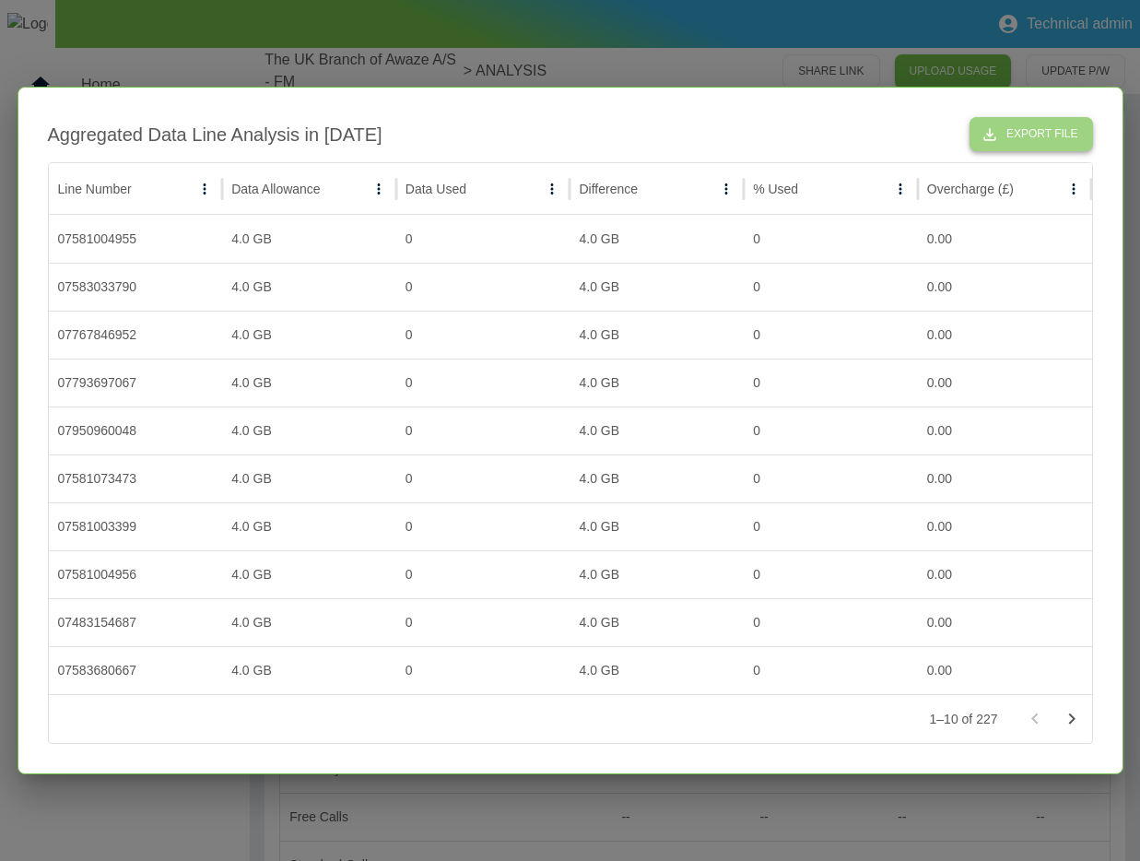
click at [1039, 134] on button "Export File" at bounding box center [1031, 134] width 123 height 34
click at [837, 60] on div at bounding box center [570, 430] width 1140 height 861
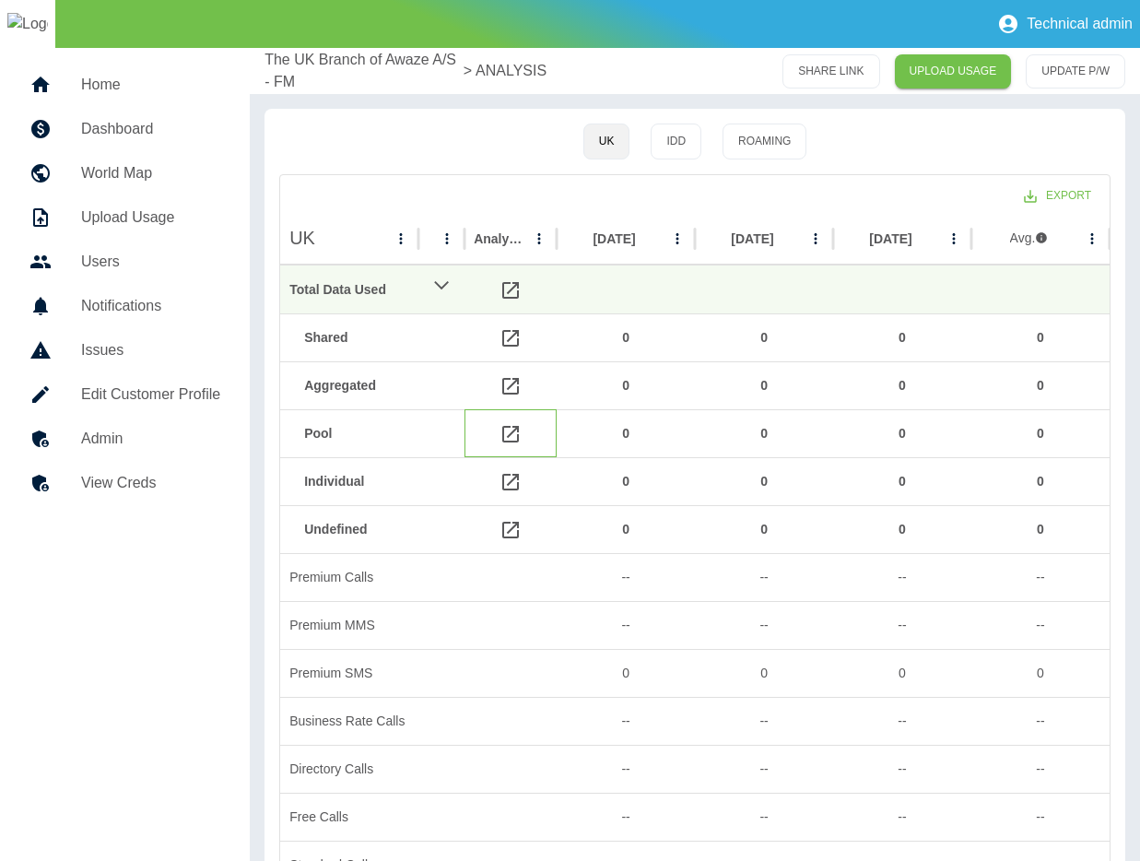
click at [517, 437] on icon at bounding box center [510, 434] width 17 height 17
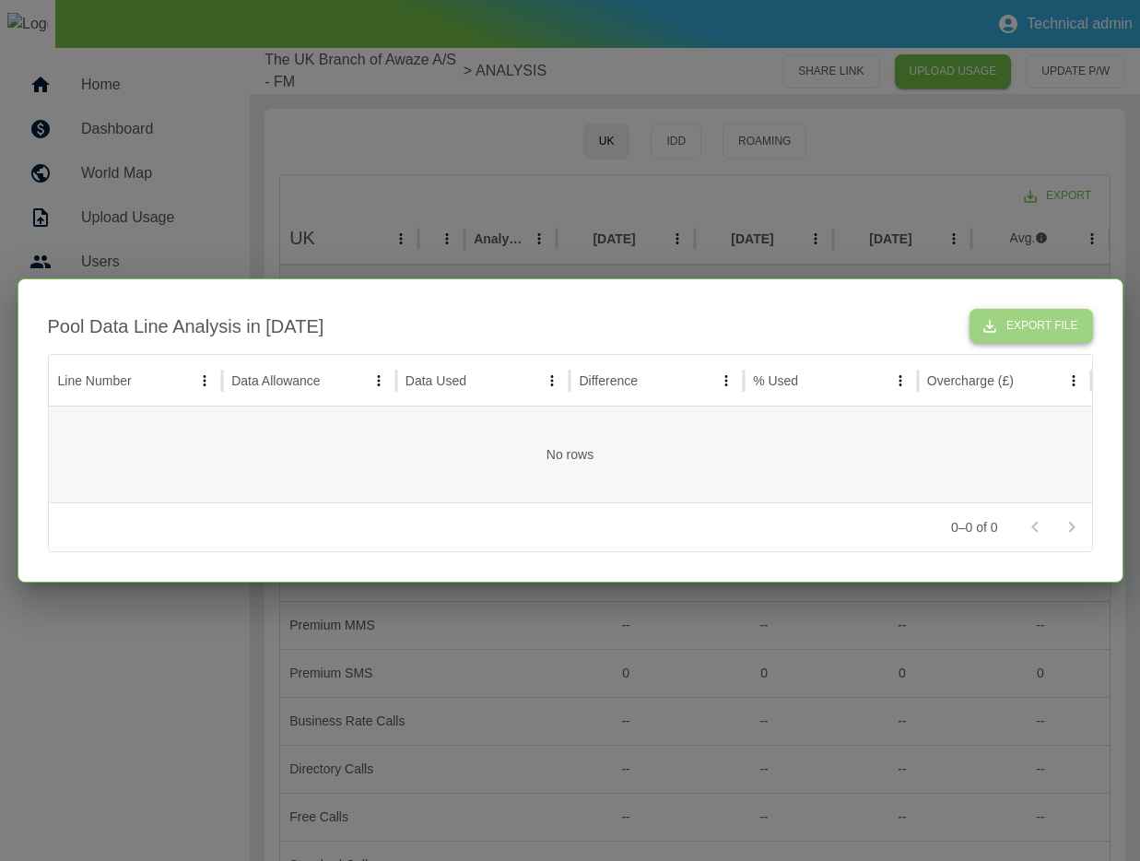
click at [1041, 324] on button "Export File" at bounding box center [1031, 326] width 123 height 34
click at [717, 138] on div at bounding box center [570, 430] width 1140 height 861
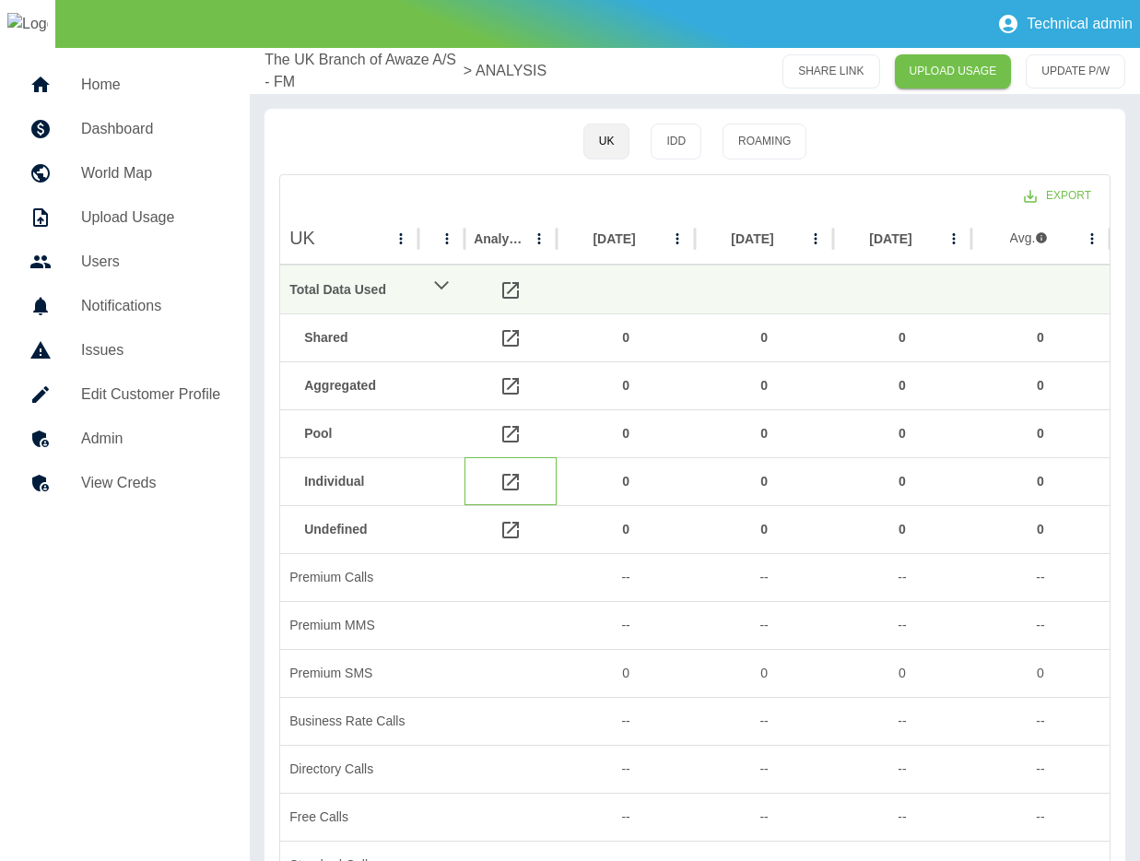
click at [511, 477] on icon at bounding box center [511, 482] width 22 height 22
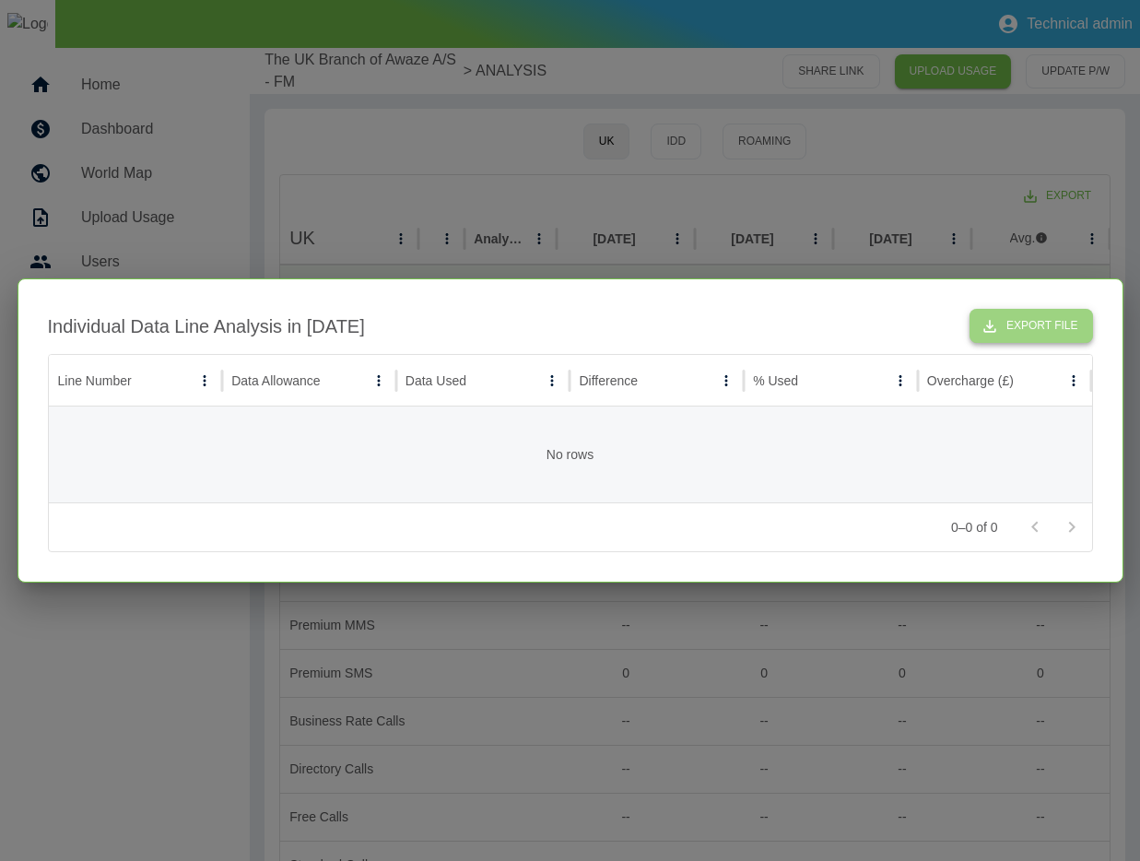
click at [1046, 321] on button "Export File" at bounding box center [1031, 326] width 123 height 34
click at [900, 201] on div at bounding box center [570, 430] width 1140 height 861
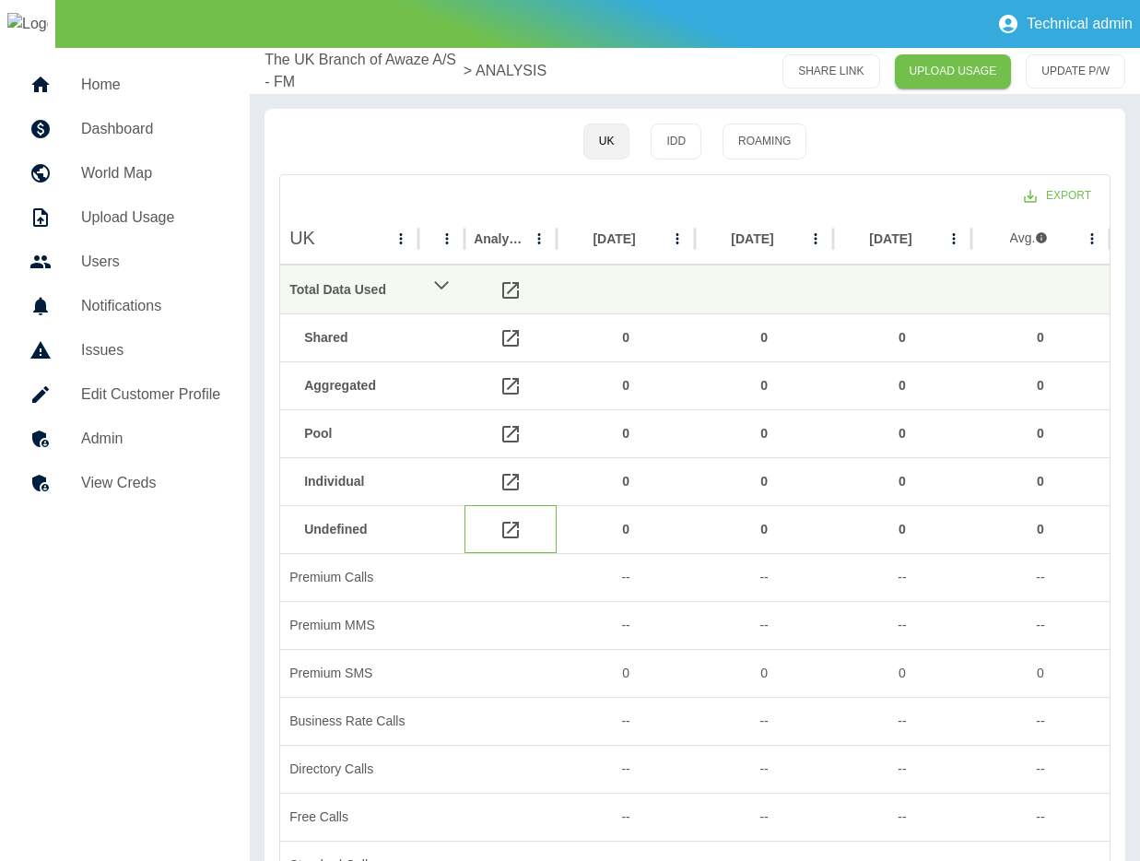
click at [505, 535] on icon at bounding box center [511, 530] width 22 height 22
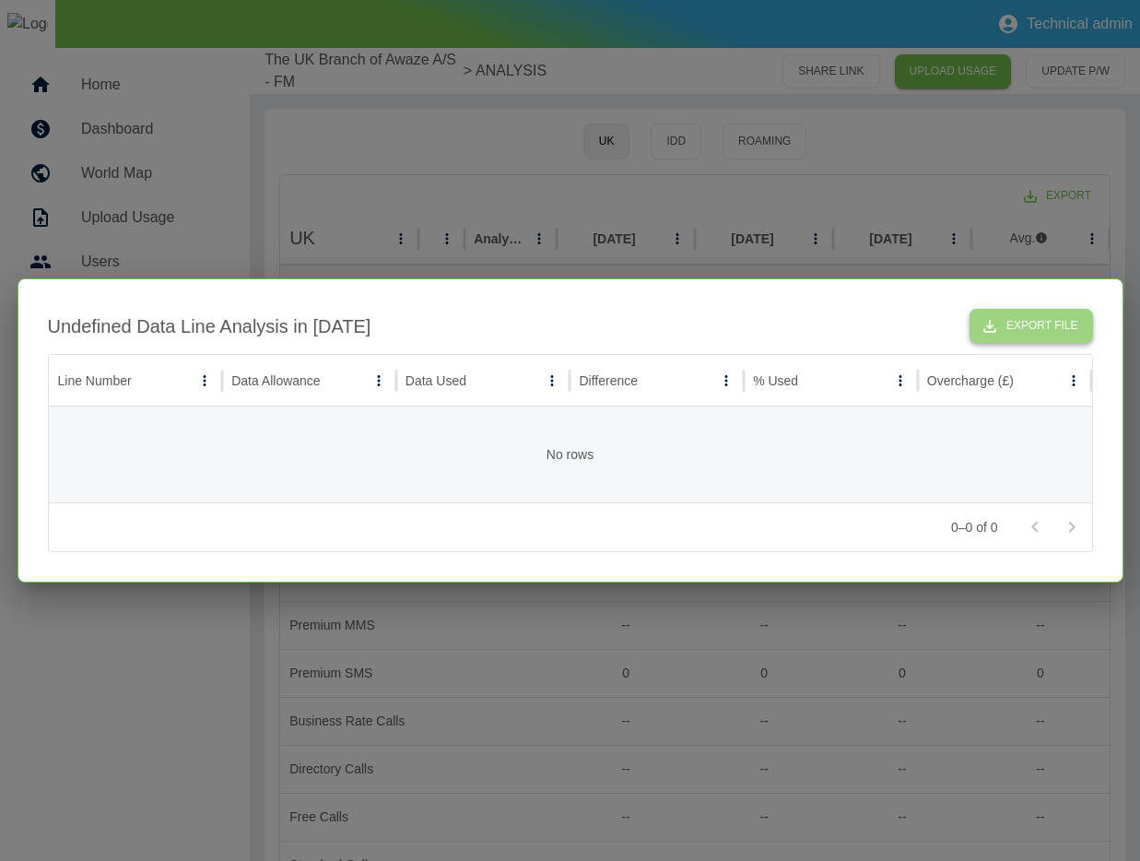
click at [1011, 334] on button "Export File" at bounding box center [1031, 326] width 123 height 34
click at [749, 243] on div at bounding box center [570, 430] width 1140 height 861
